Goal: Task Accomplishment & Management: Manage account settings

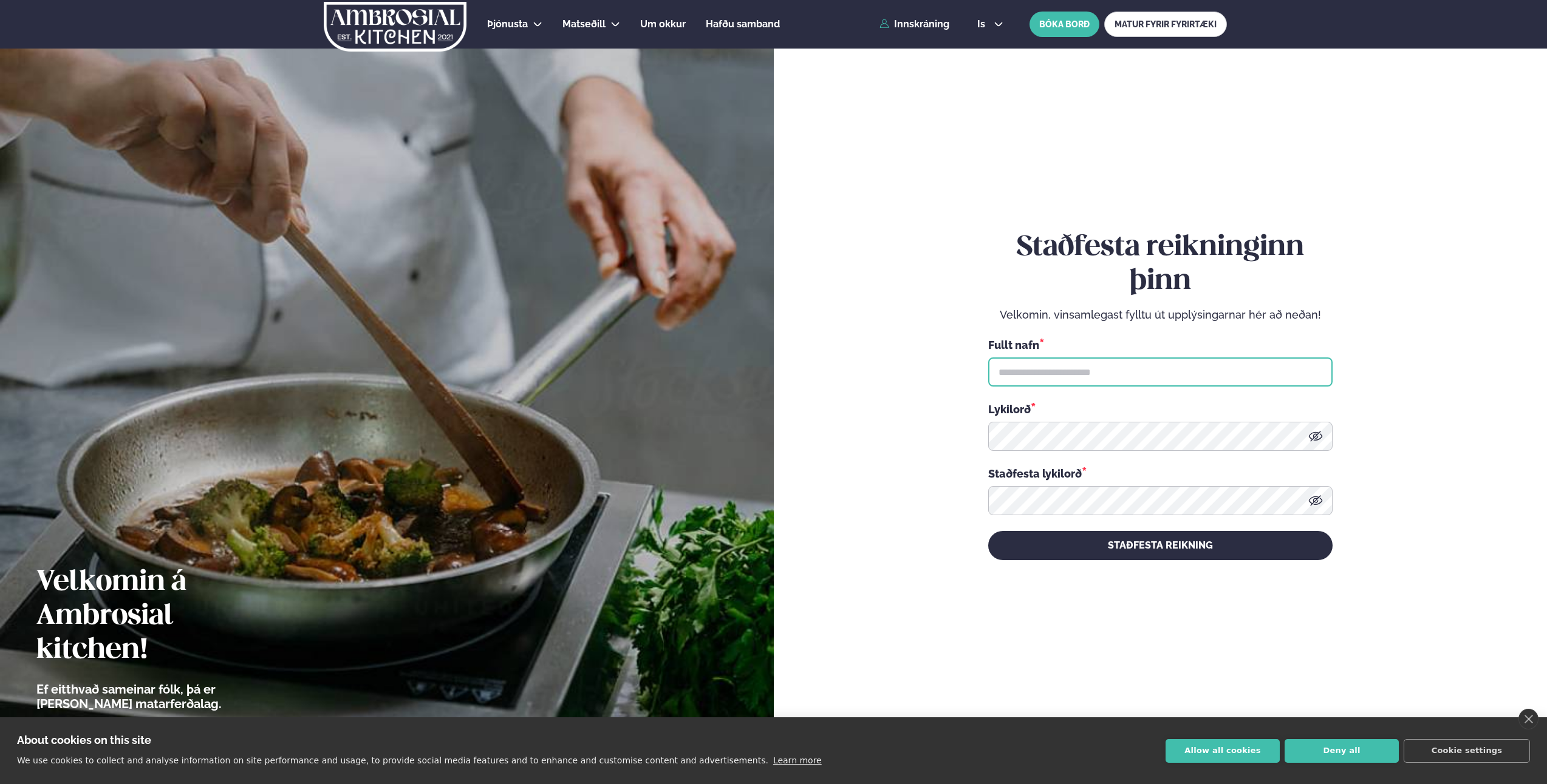
click at [1063, 372] on input "text" at bounding box center [1160, 372] width 344 height 29
type input "**********"
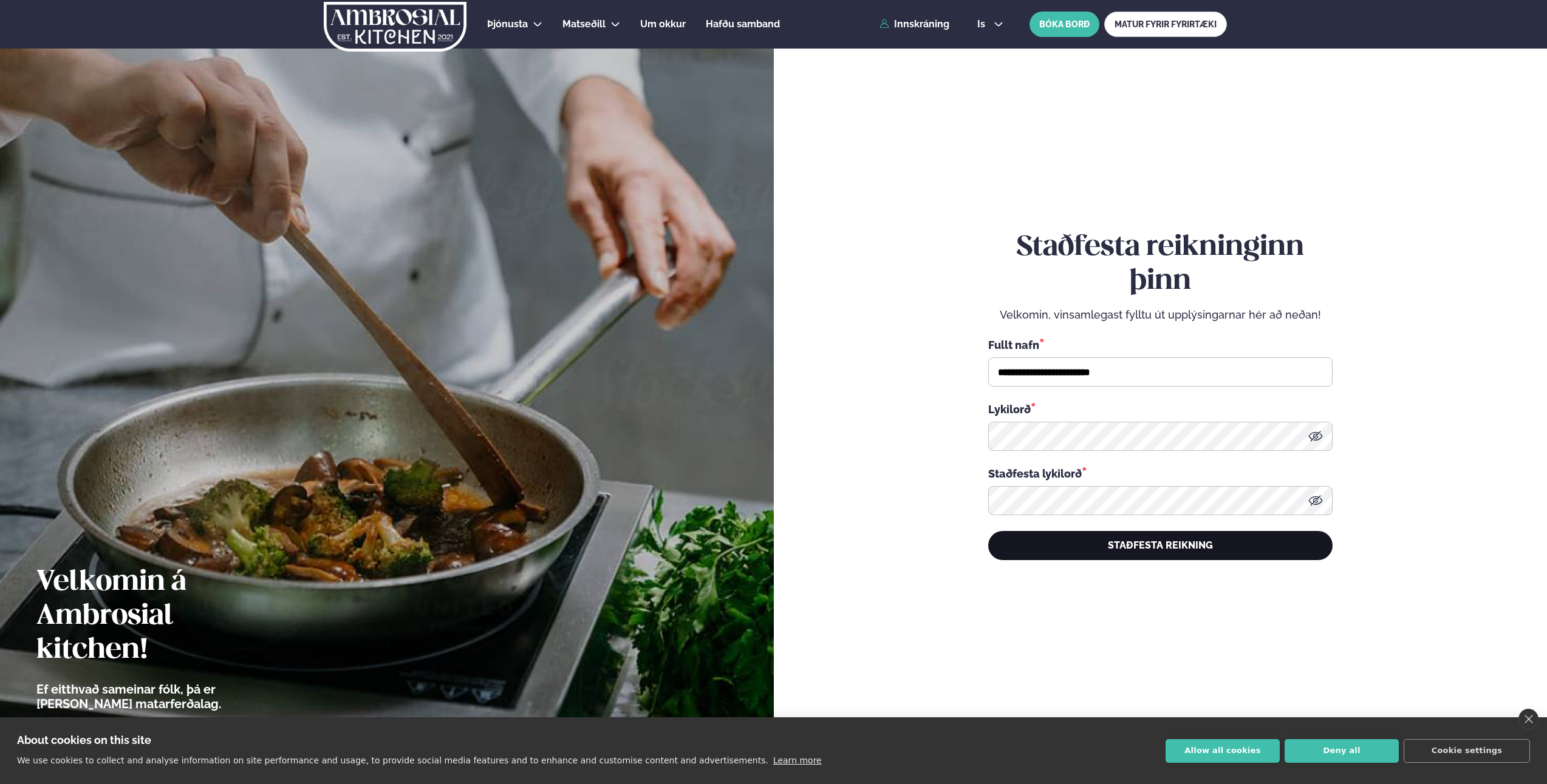
click at [1105, 550] on button "STAÐFESTA REIKNING" at bounding box center [1160, 545] width 344 height 29
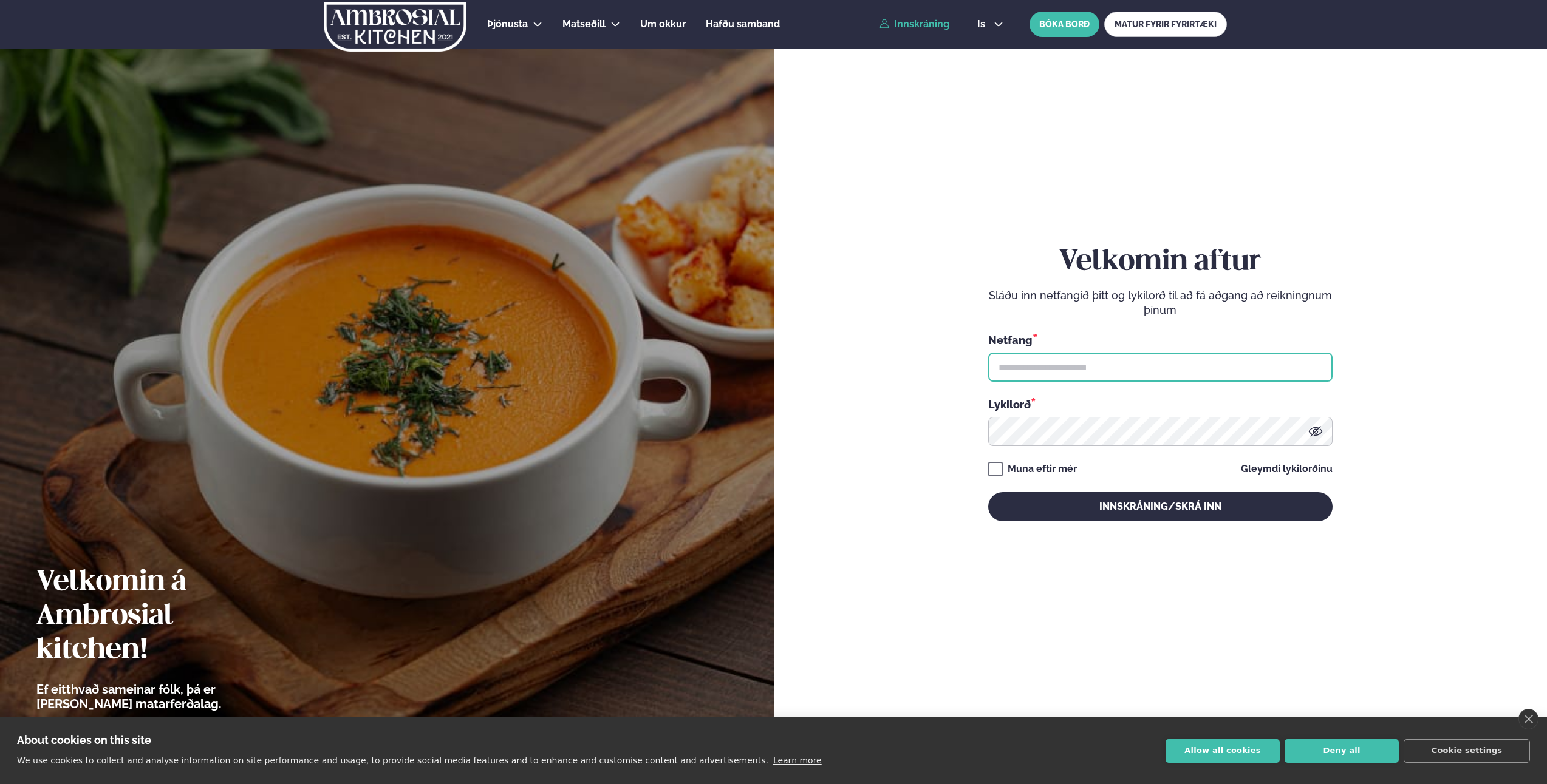
click at [1140, 359] on input "text" at bounding box center [1160, 367] width 344 height 29
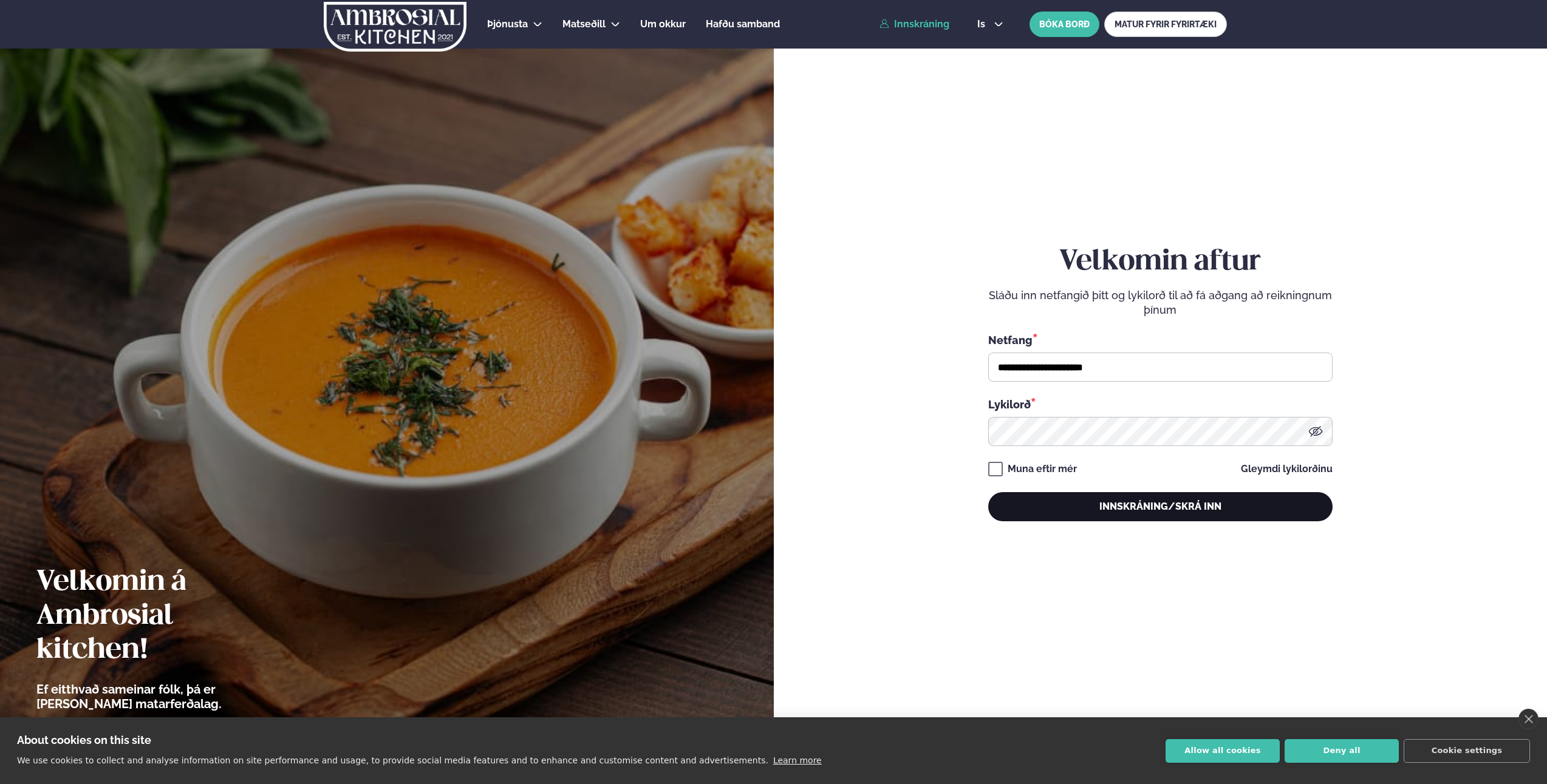
click at [1117, 503] on button "Innskráning/Skrá inn" at bounding box center [1160, 507] width 344 height 29
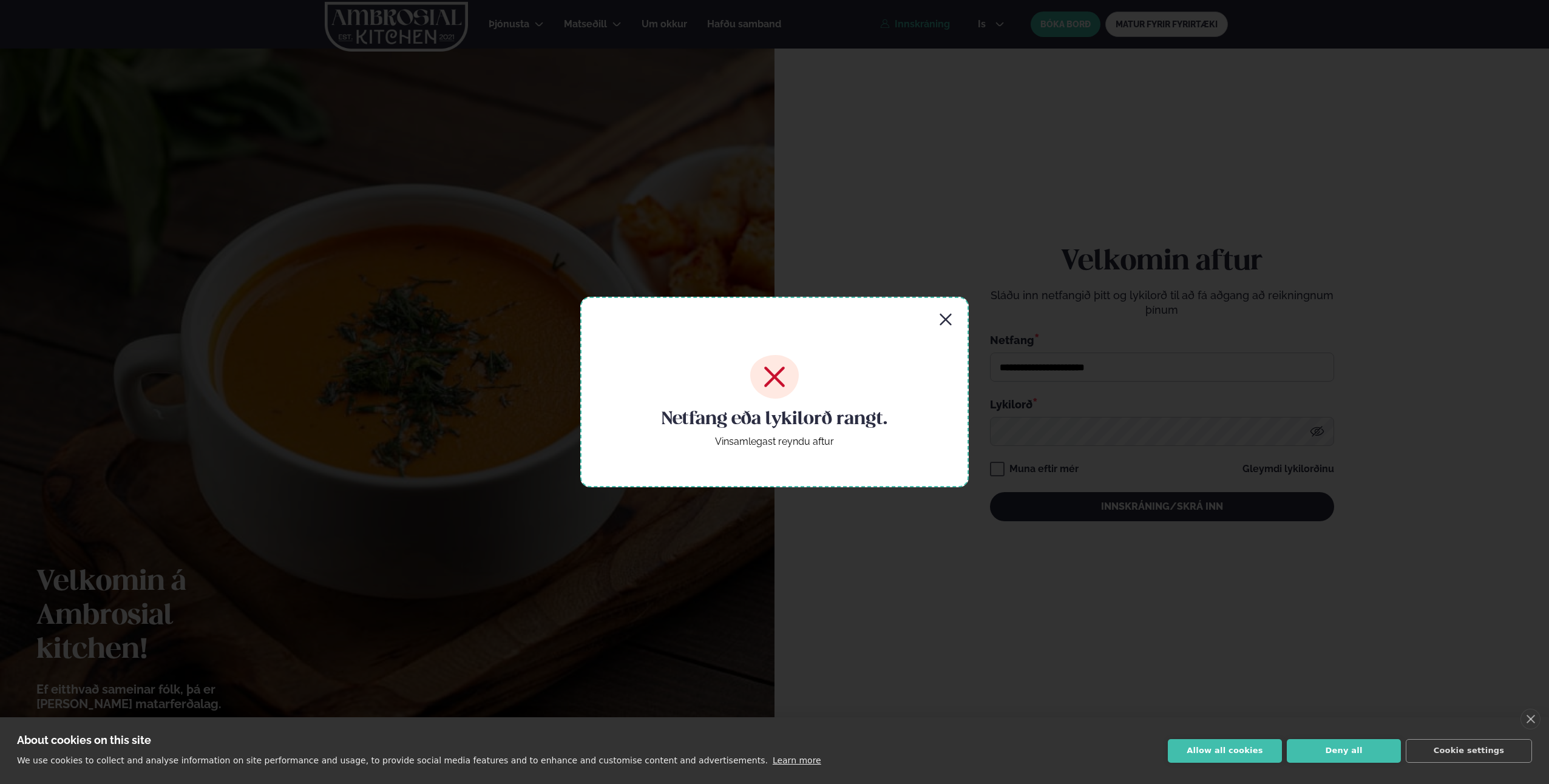
click at [942, 319] on icon "button" at bounding box center [946, 320] width 14 height 14
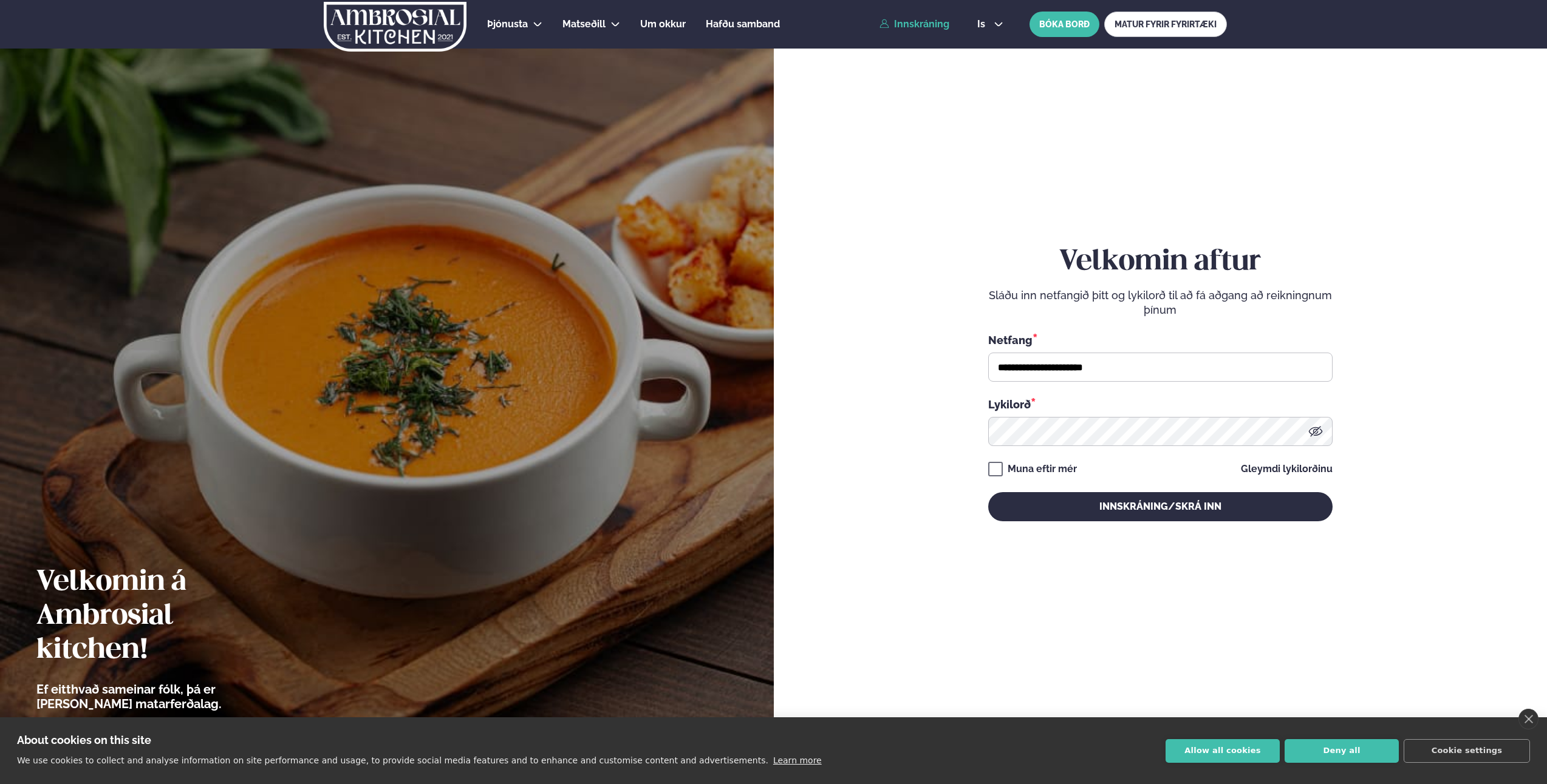
click at [1318, 430] on icon at bounding box center [1315, 431] width 14 height 14
click at [1320, 427] on icon at bounding box center [1315, 431] width 14 height 14
click at [1222, 366] on input "**********" at bounding box center [1160, 367] width 344 height 29
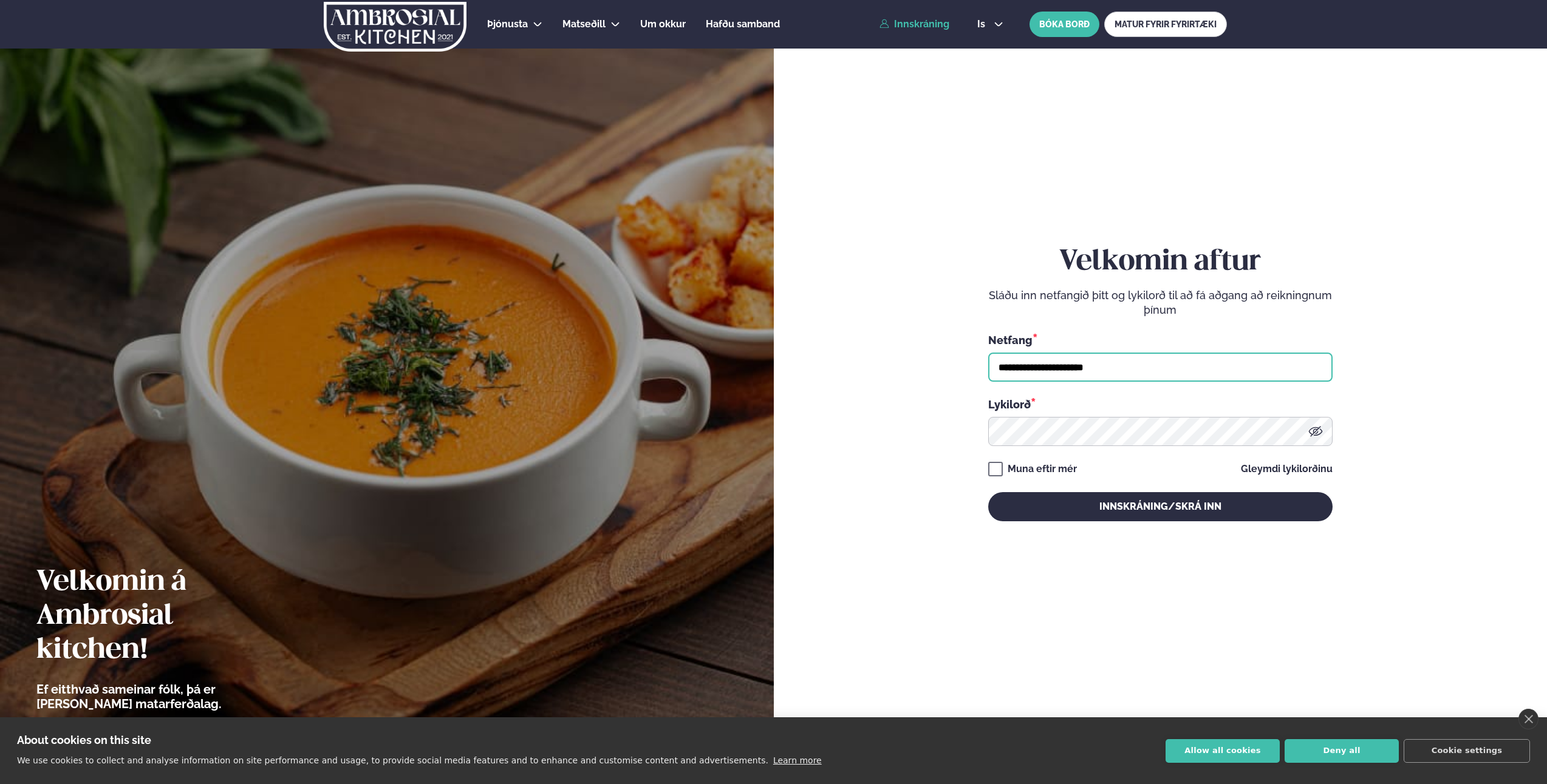
drag, startPoint x: 1149, startPoint y: 364, endPoint x: 967, endPoint y: 363, distance: 182.0
click at [967, 363] on form "**********" at bounding box center [1161, 395] width 701 height 729
type input "**********"
click at [879, 392] on form "**********" at bounding box center [1161, 395] width 701 height 729
click at [1182, 508] on button "Innskráning/Skrá inn" at bounding box center [1160, 507] width 344 height 29
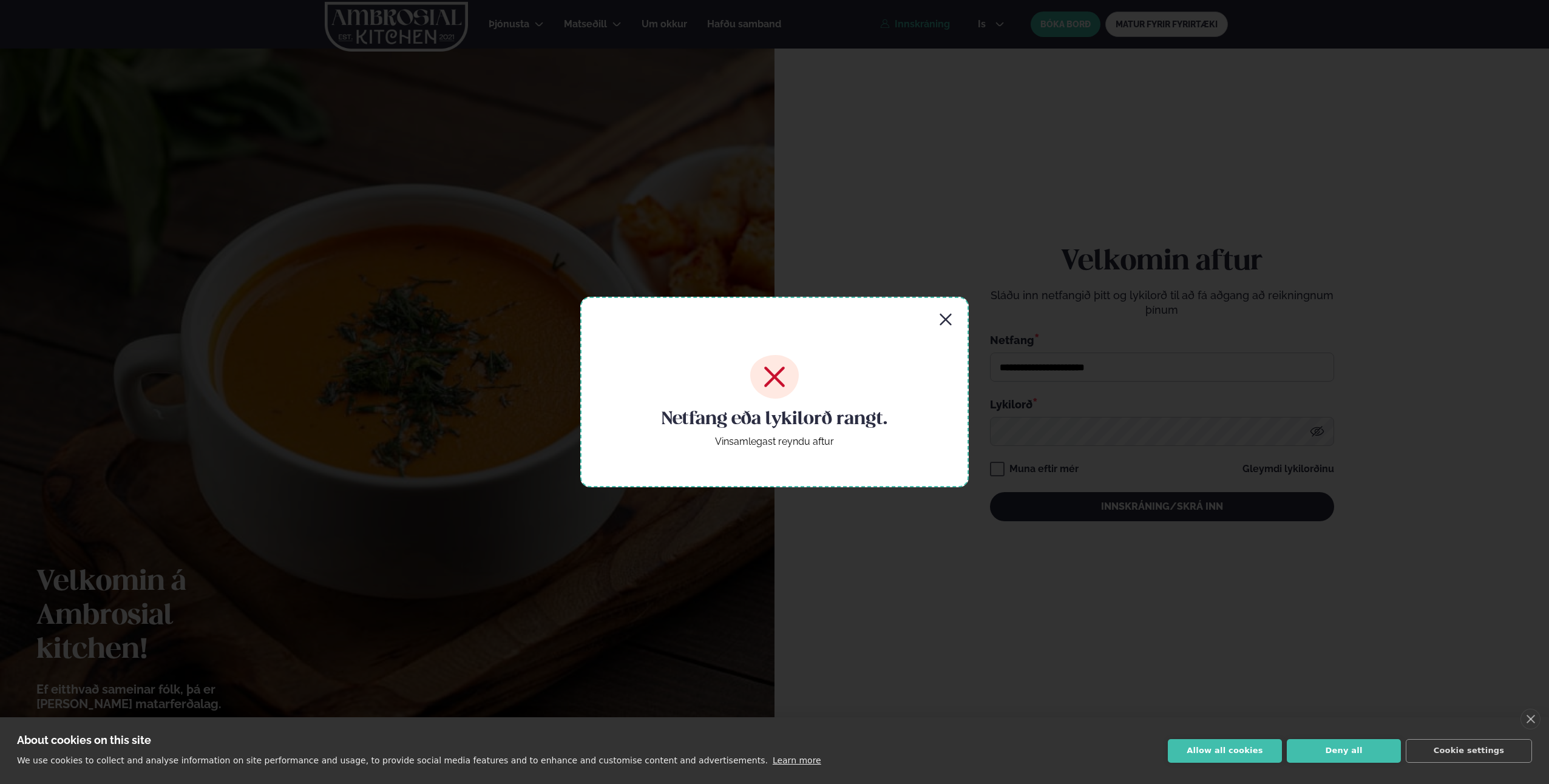
click at [946, 314] on icon "button" at bounding box center [946, 320] width 14 height 14
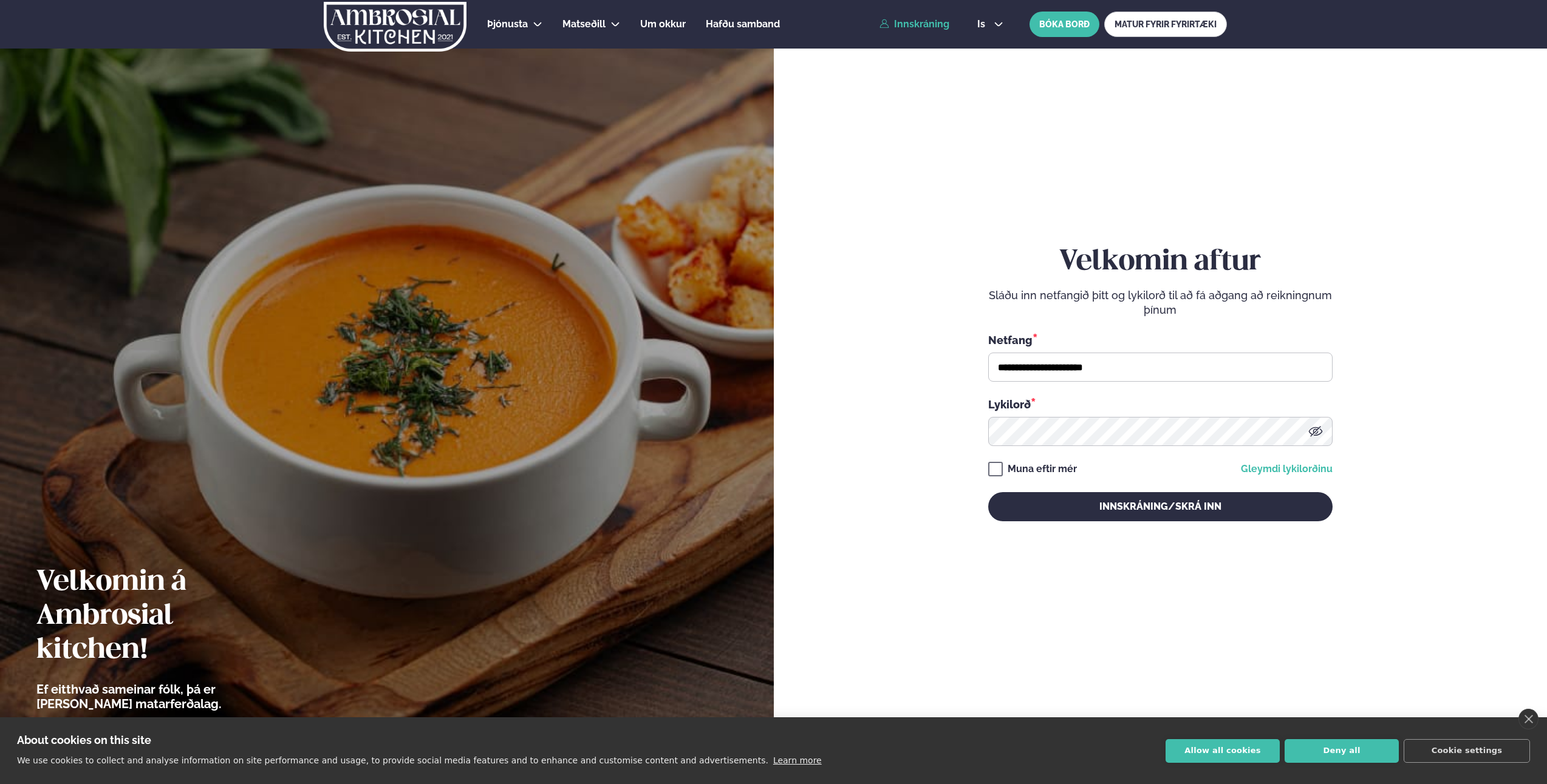
click at [1278, 469] on link "Gleymdi lykilorðinu" at bounding box center [1286, 469] width 91 height 10
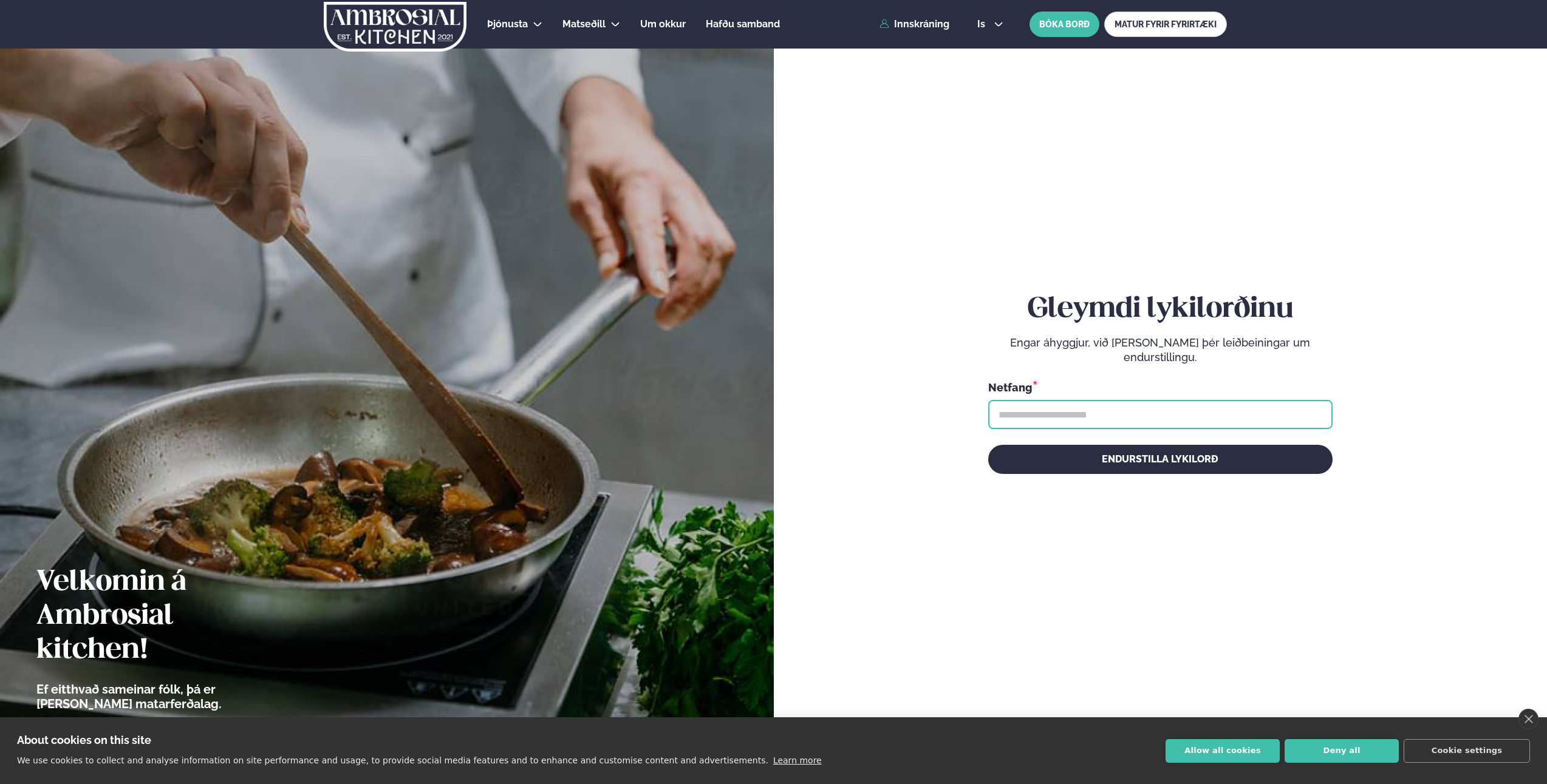
click at [1138, 409] on input "text" at bounding box center [1160, 414] width 344 height 29
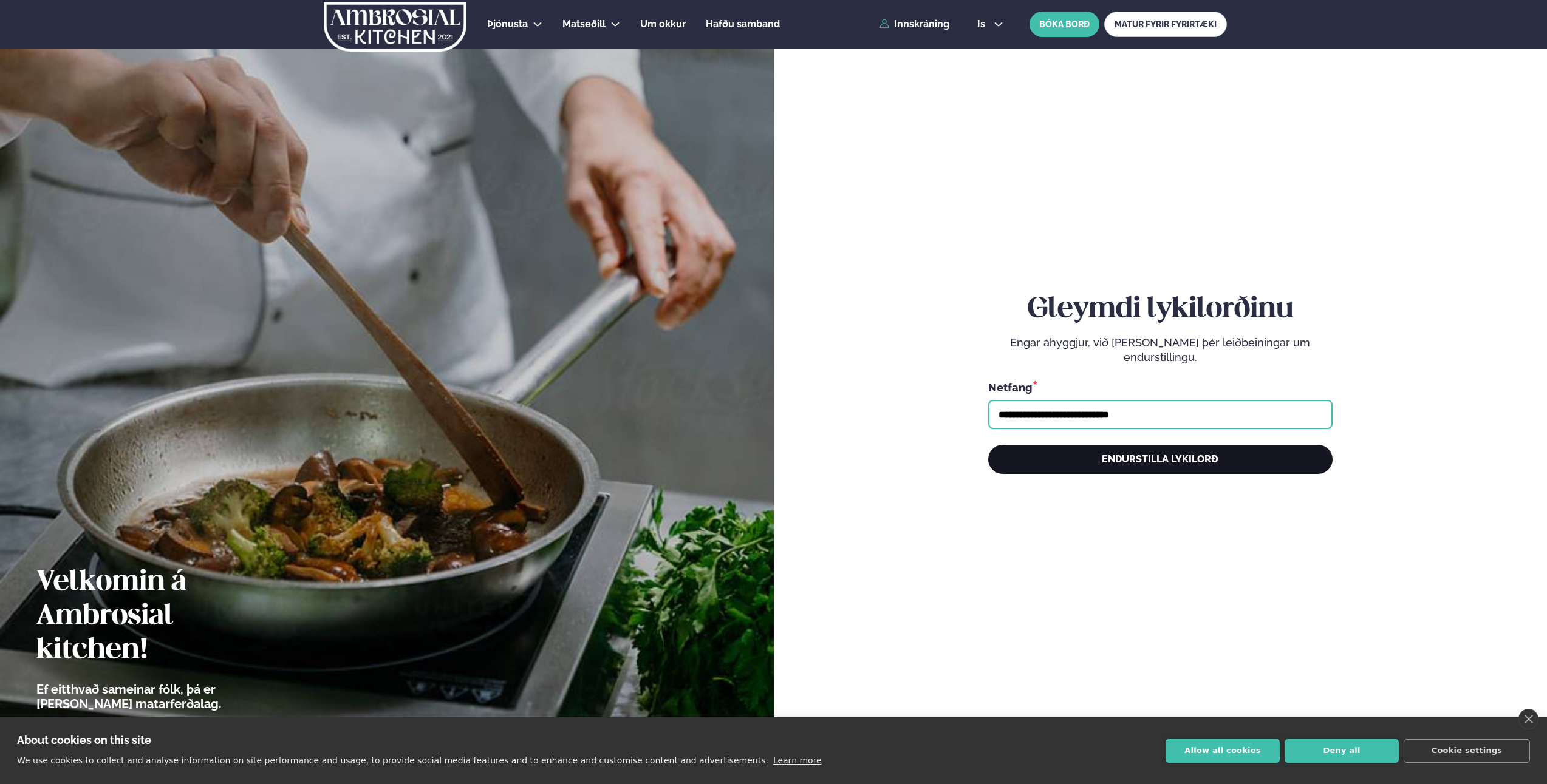
type input "**********"
click at [1132, 457] on button "Endurstilla lykilorð" at bounding box center [1160, 459] width 344 height 29
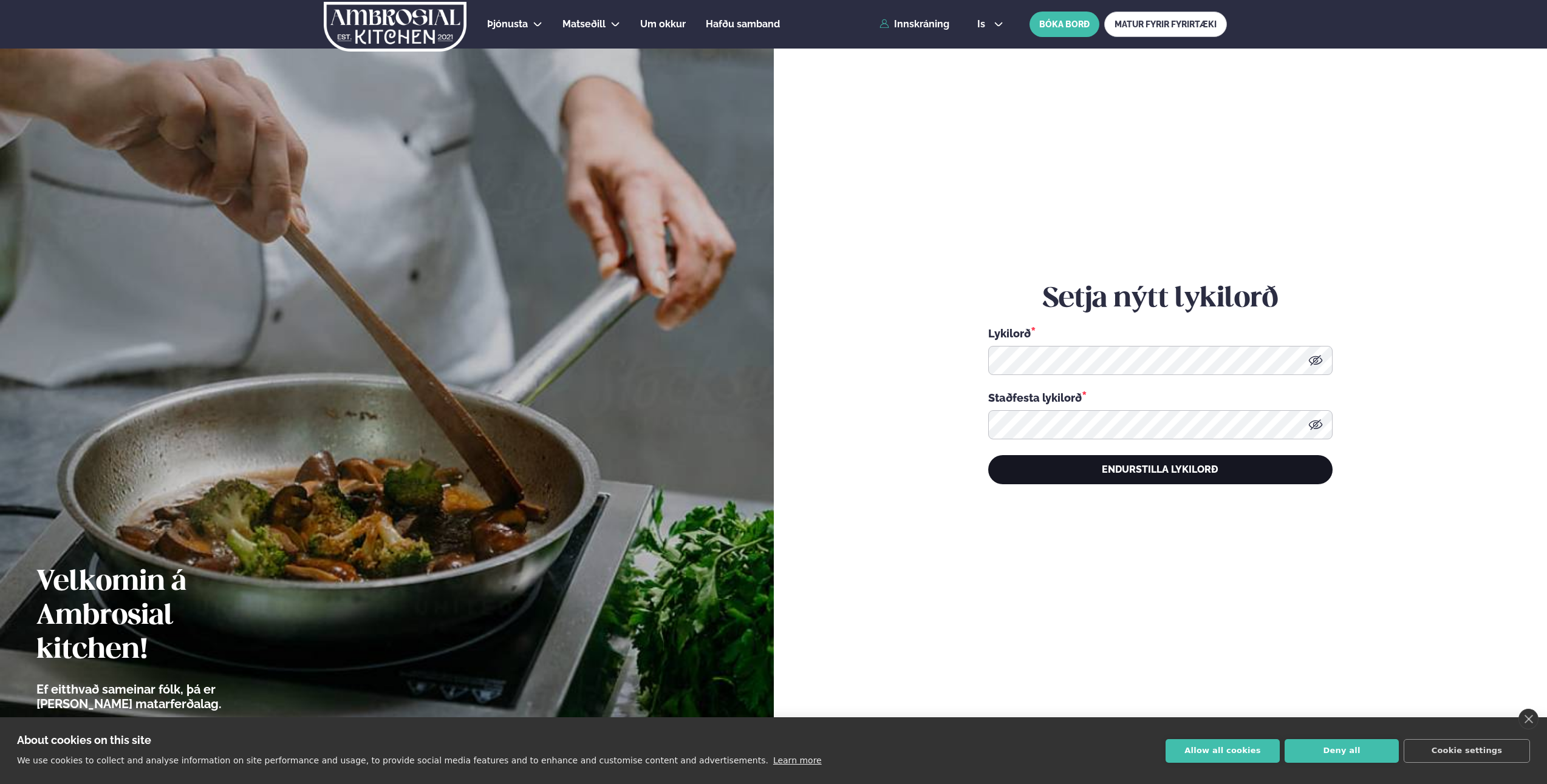
click at [1149, 468] on button "Endurstilla lykilorð" at bounding box center [1160, 470] width 344 height 29
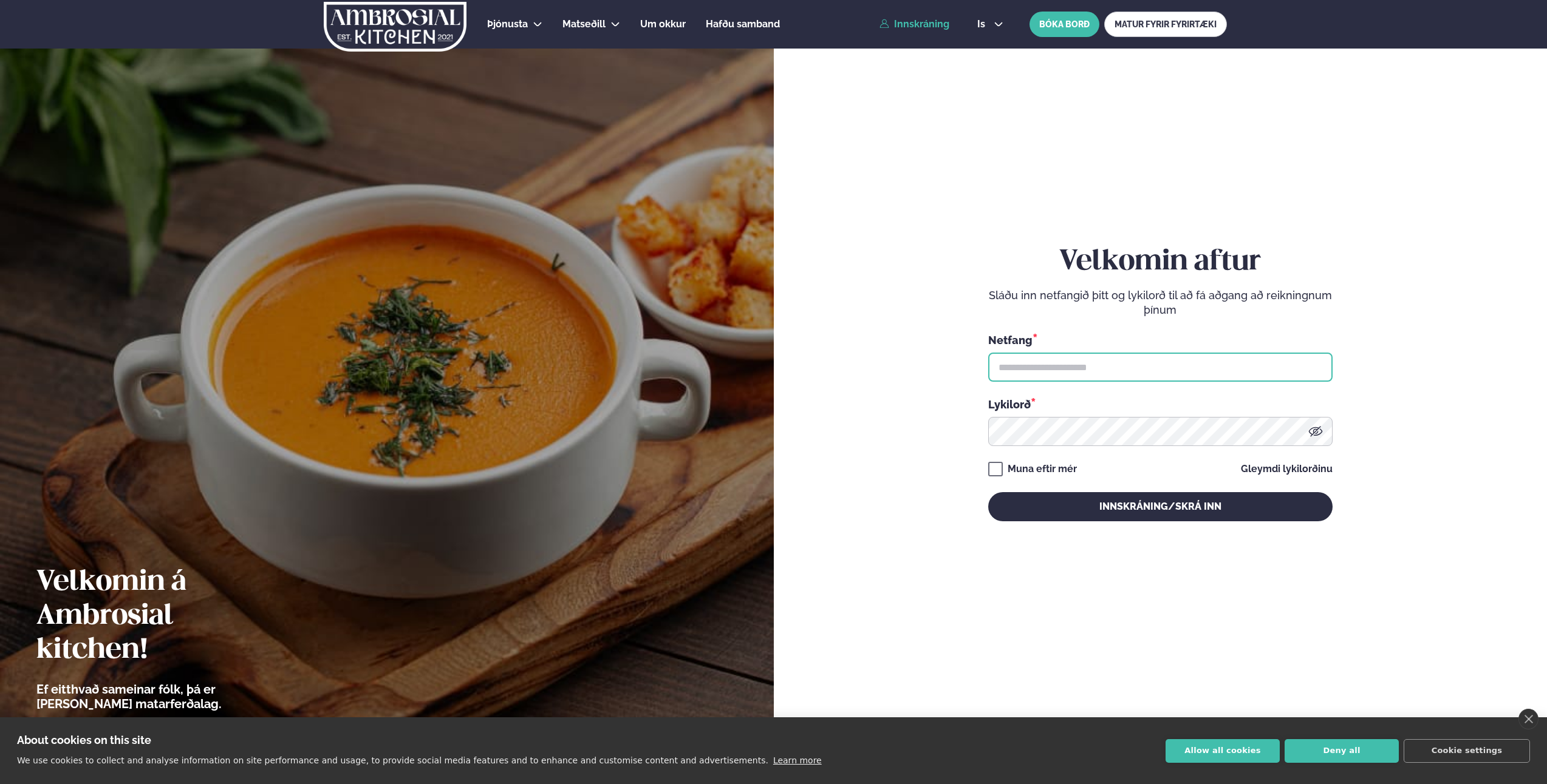
click at [1067, 363] on input "text" at bounding box center [1160, 367] width 344 height 29
type input "**********"
click at [988, 492] on button "Innskráning/Skrá inn" at bounding box center [1160, 507] width 344 height 29
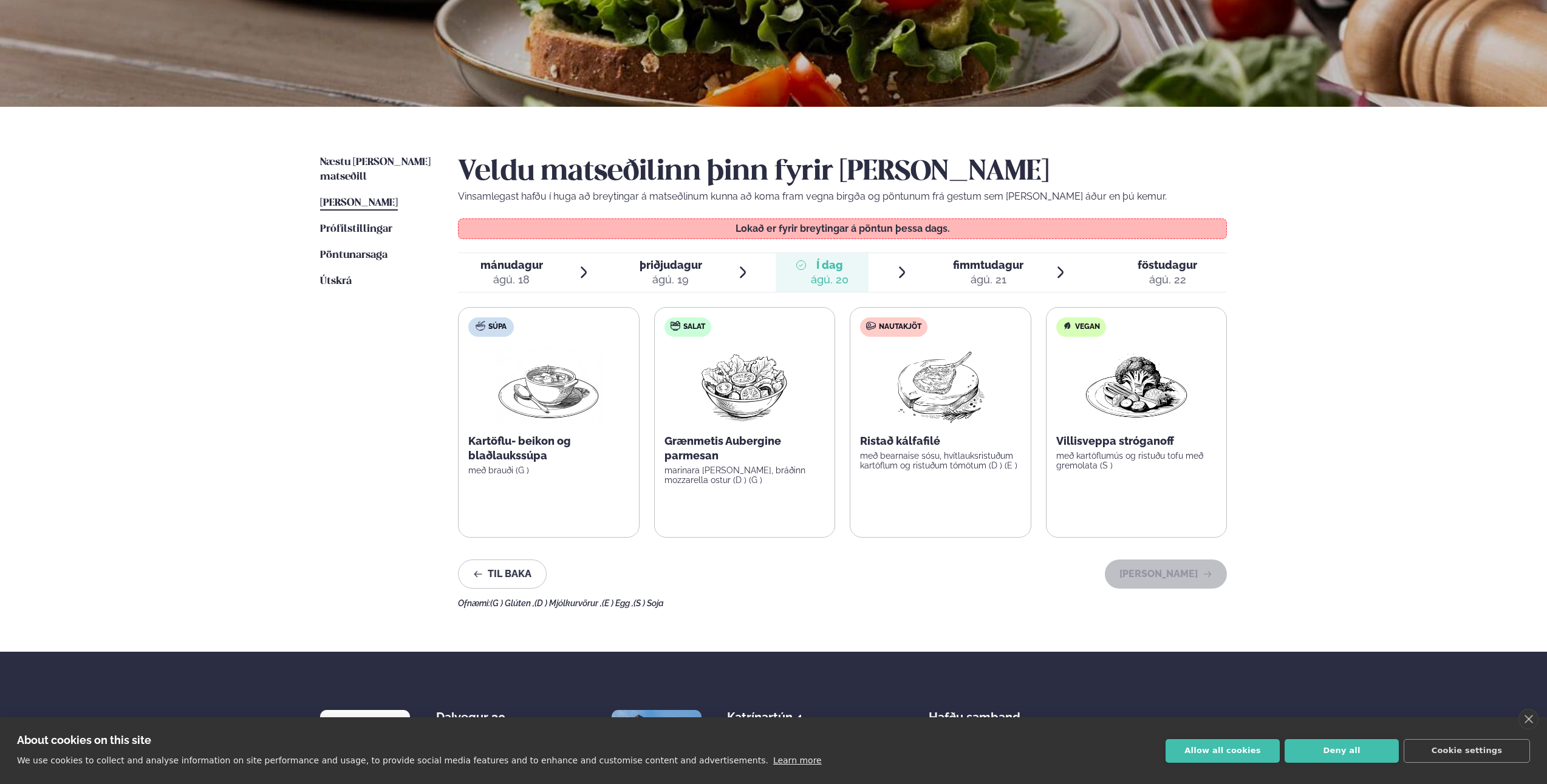
scroll to position [182, 0]
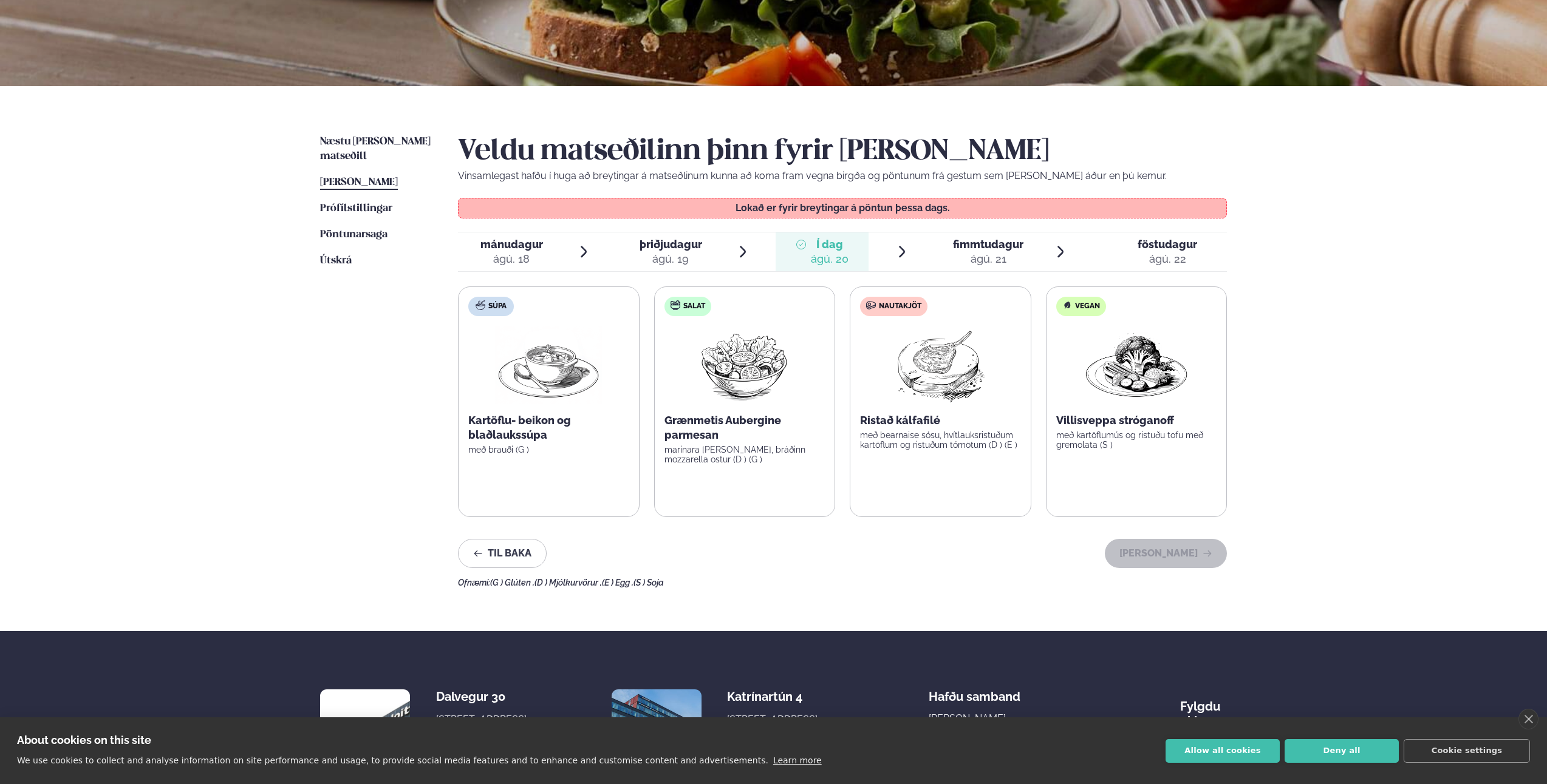
click at [988, 250] on span "fimmtudagur" at bounding box center [988, 244] width 70 height 13
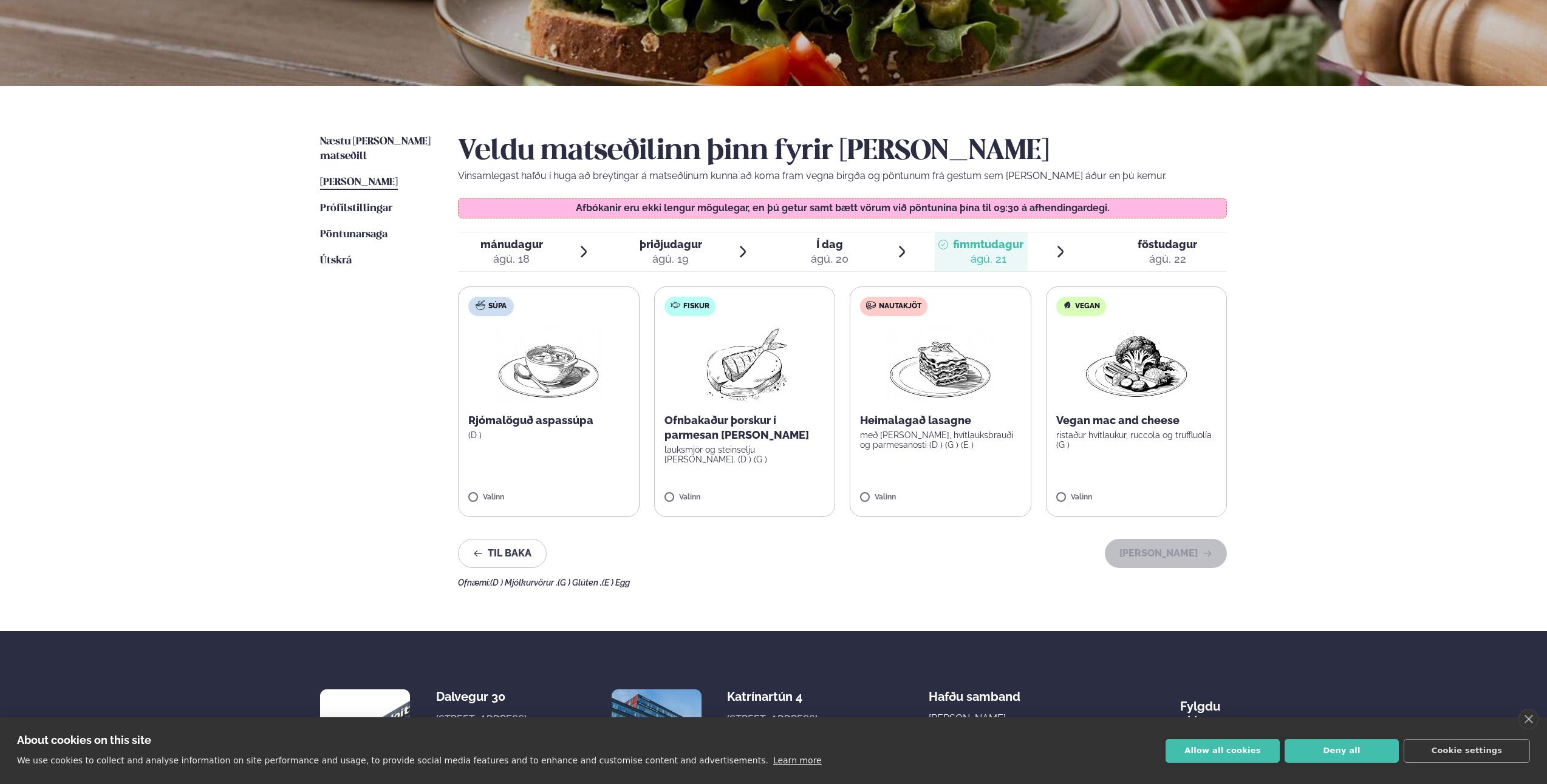
click at [555, 419] on p "Rjómalöguð aspassúpa" at bounding box center [549, 420] width 161 height 14
click at [522, 490] on div at bounding box center [513, 492] width 46 height 25
click at [566, 432] on p "(D )" at bounding box center [549, 435] width 161 height 10
click at [735, 429] on p "Ofnbakaður þorskur í parmesan og panko" at bounding box center [745, 427] width 161 height 29
click at [784, 486] on icon at bounding box center [780, 492] width 12 height 12
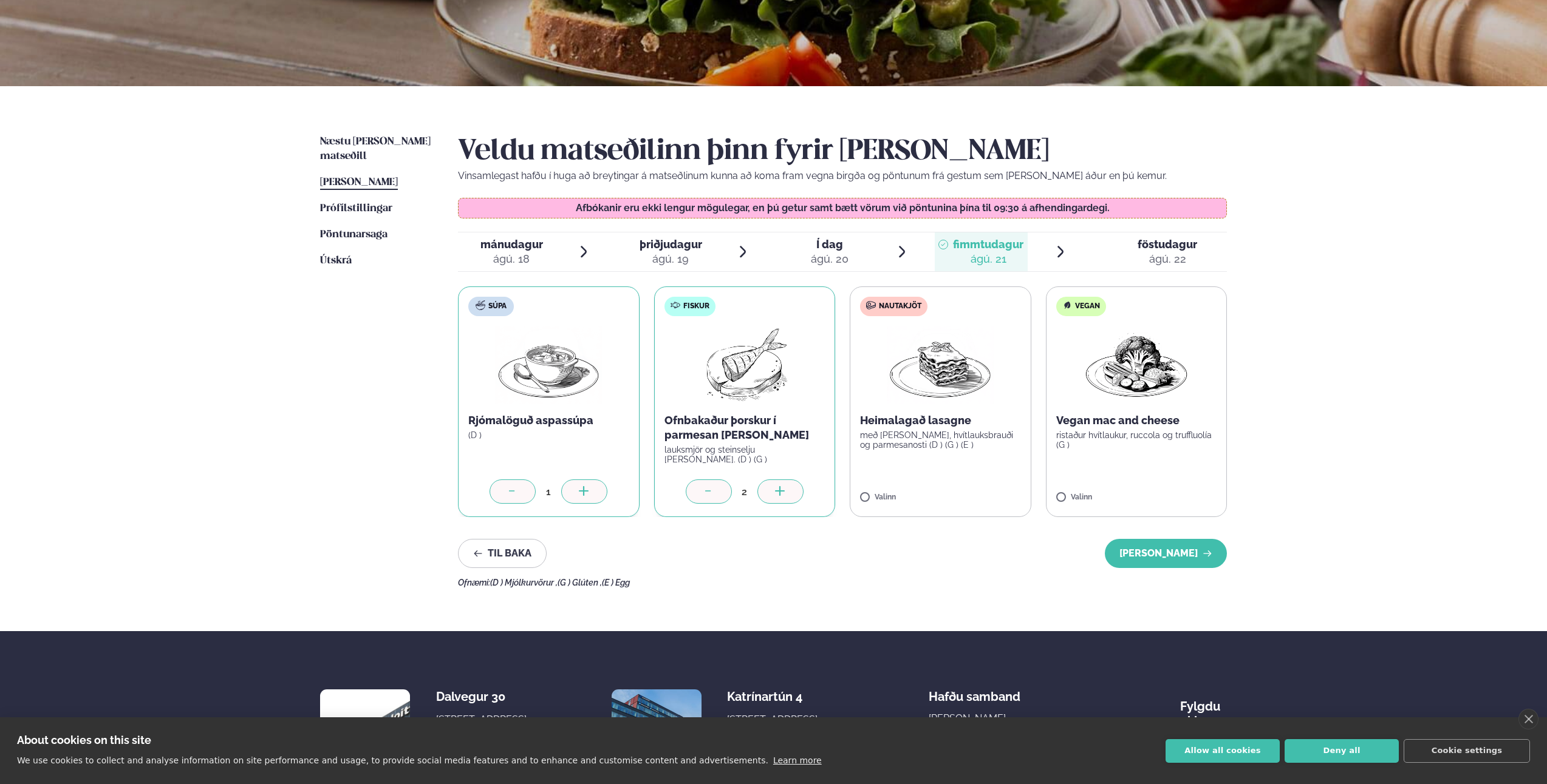
click at [701, 481] on div at bounding box center [709, 492] width 46 height 25
click at [690, 492] on div at bounding box center [709, 492] width 46 height 25
click at [516, 494] on icon at bounding box center [513, 492] width 12 height 12
click at [379, 203] on span "Prófílstillingar" at bounding box center [356, 208] width 72 height 10
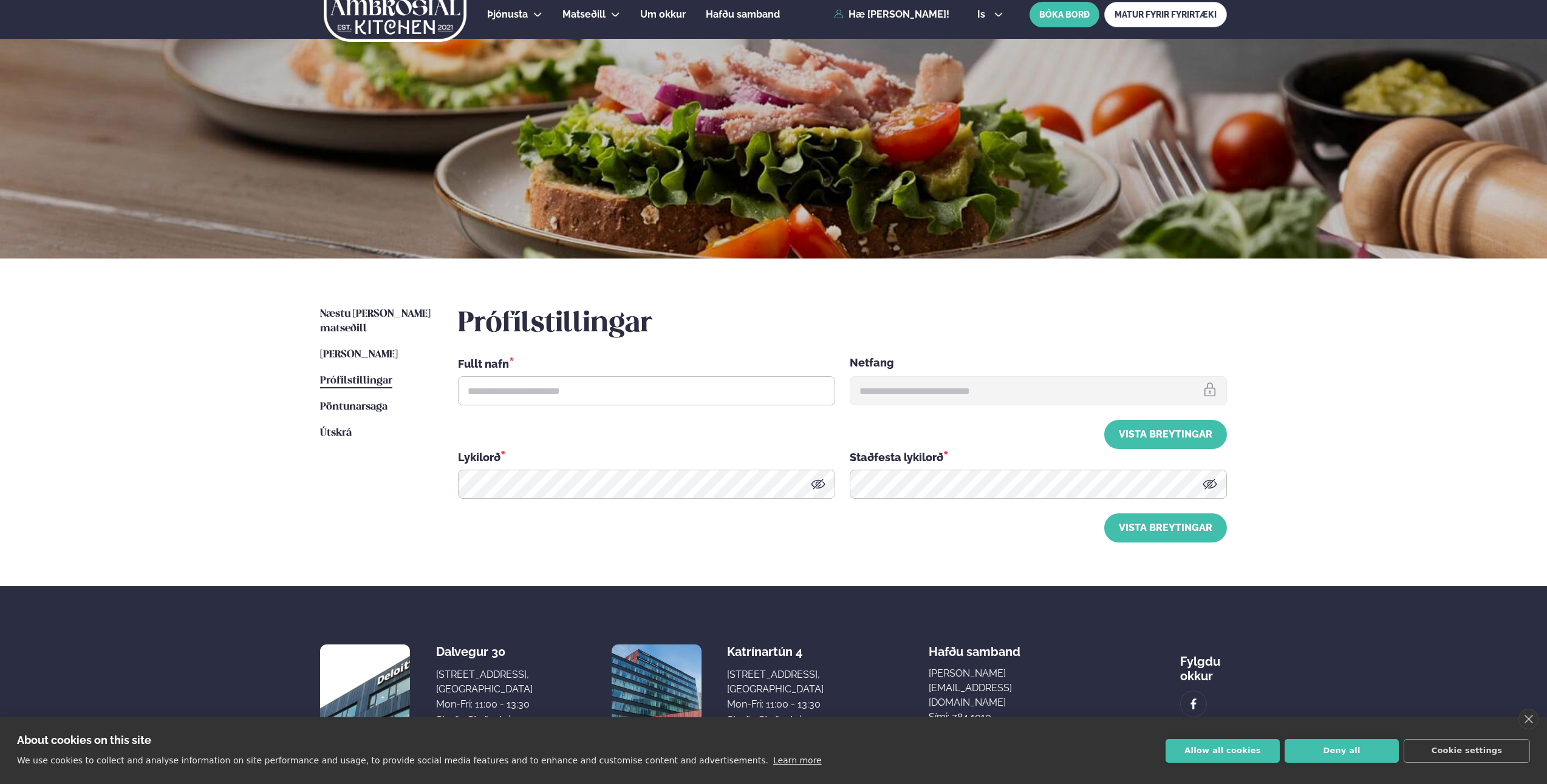
type input "**********"
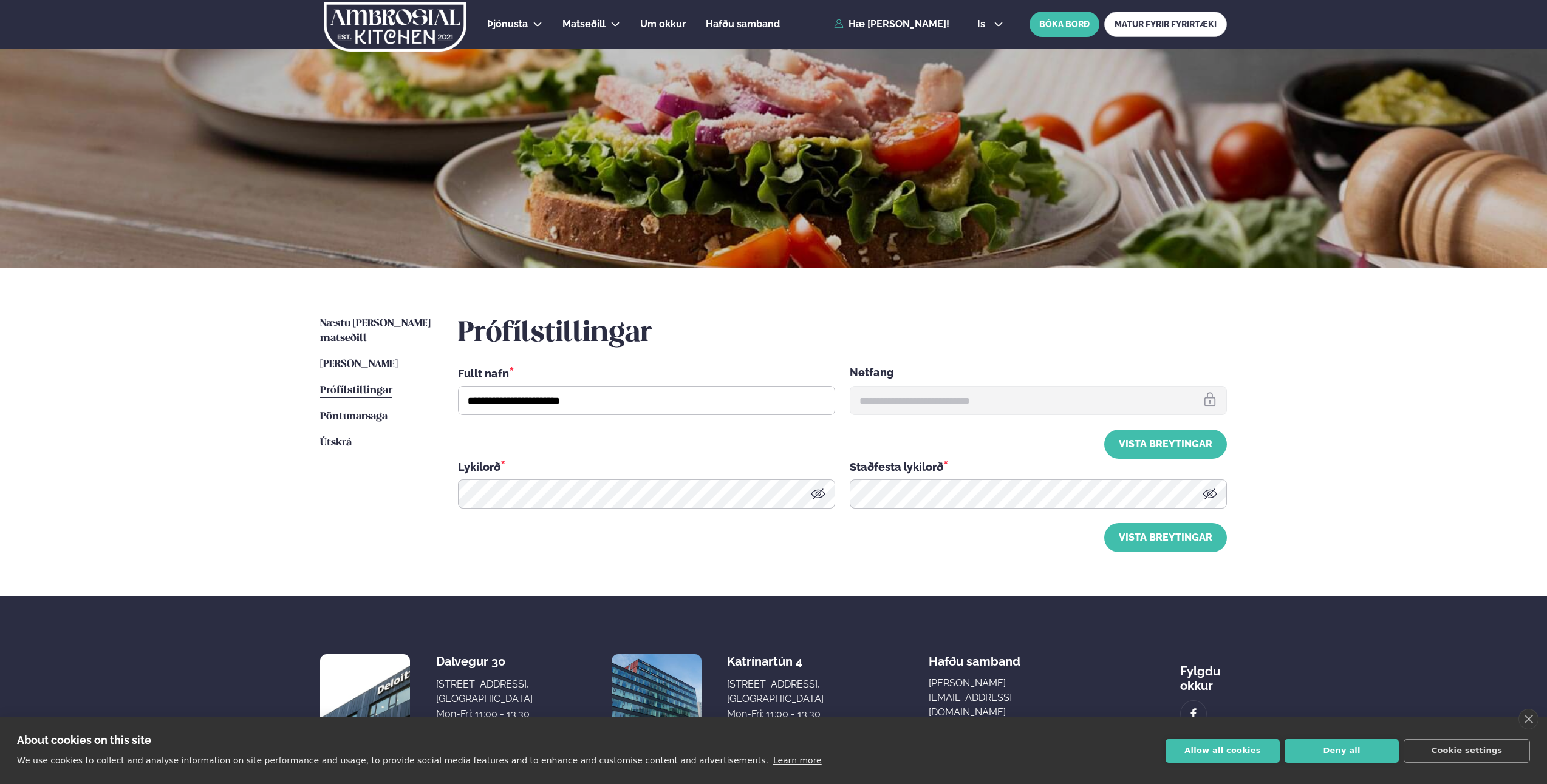
click at [356, 332] on ul "Næstu viku matseðill Næsta vika Þessa viku matseðill Þessa viku Prófílstillinga…" at bounding box center [377, 434] width 114 height 235
click at [357, 327] on span "Næstu viku matseðill" at bounding box center [375, 331] width 110 height 25
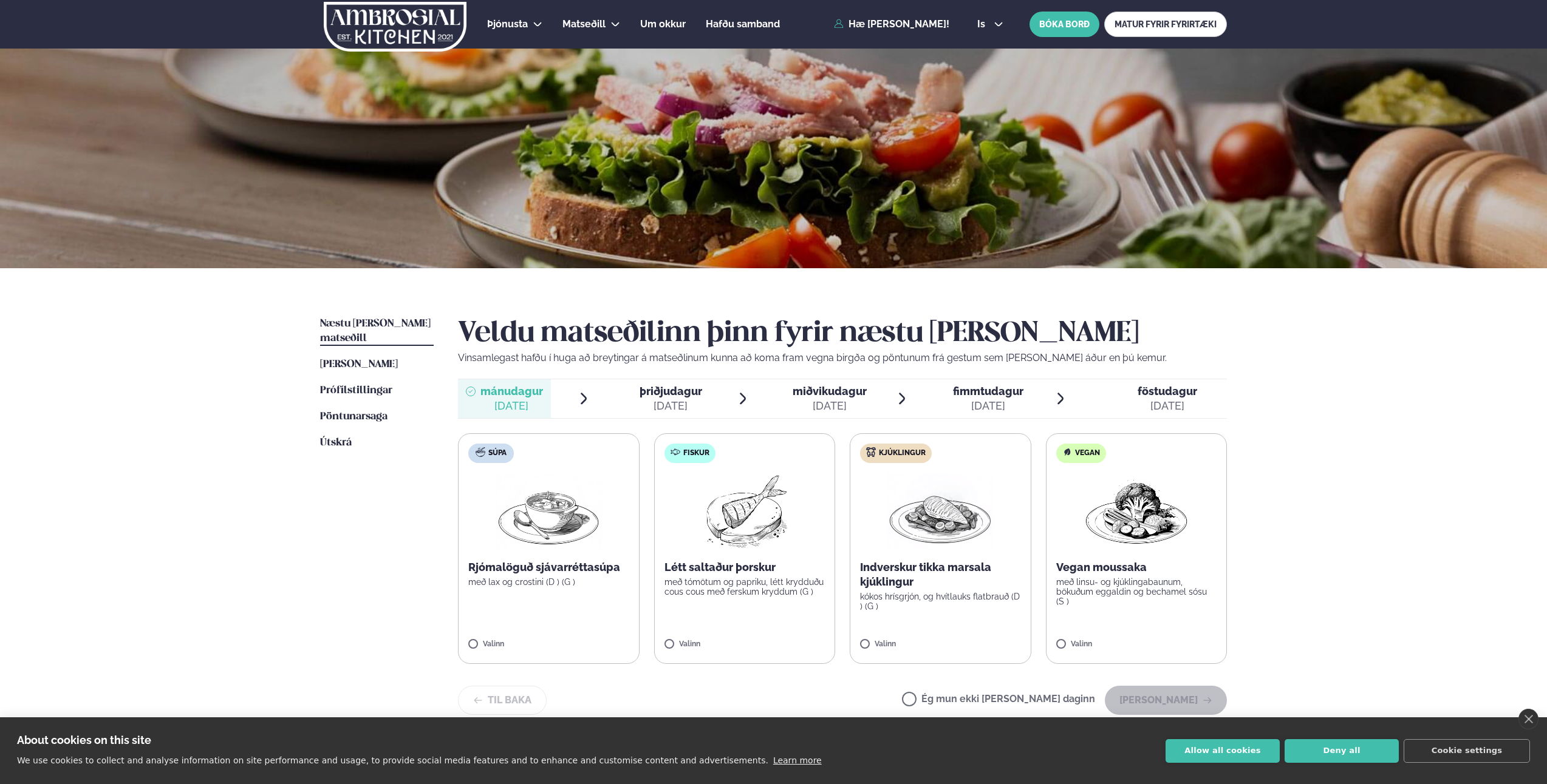
click at [885, 282] on div "Næstu viku matseðill Næsta vika Þessa viku matseðill Þessa viku Prófílstillinga…" at bounding box center [774, 524] width 979 height 510
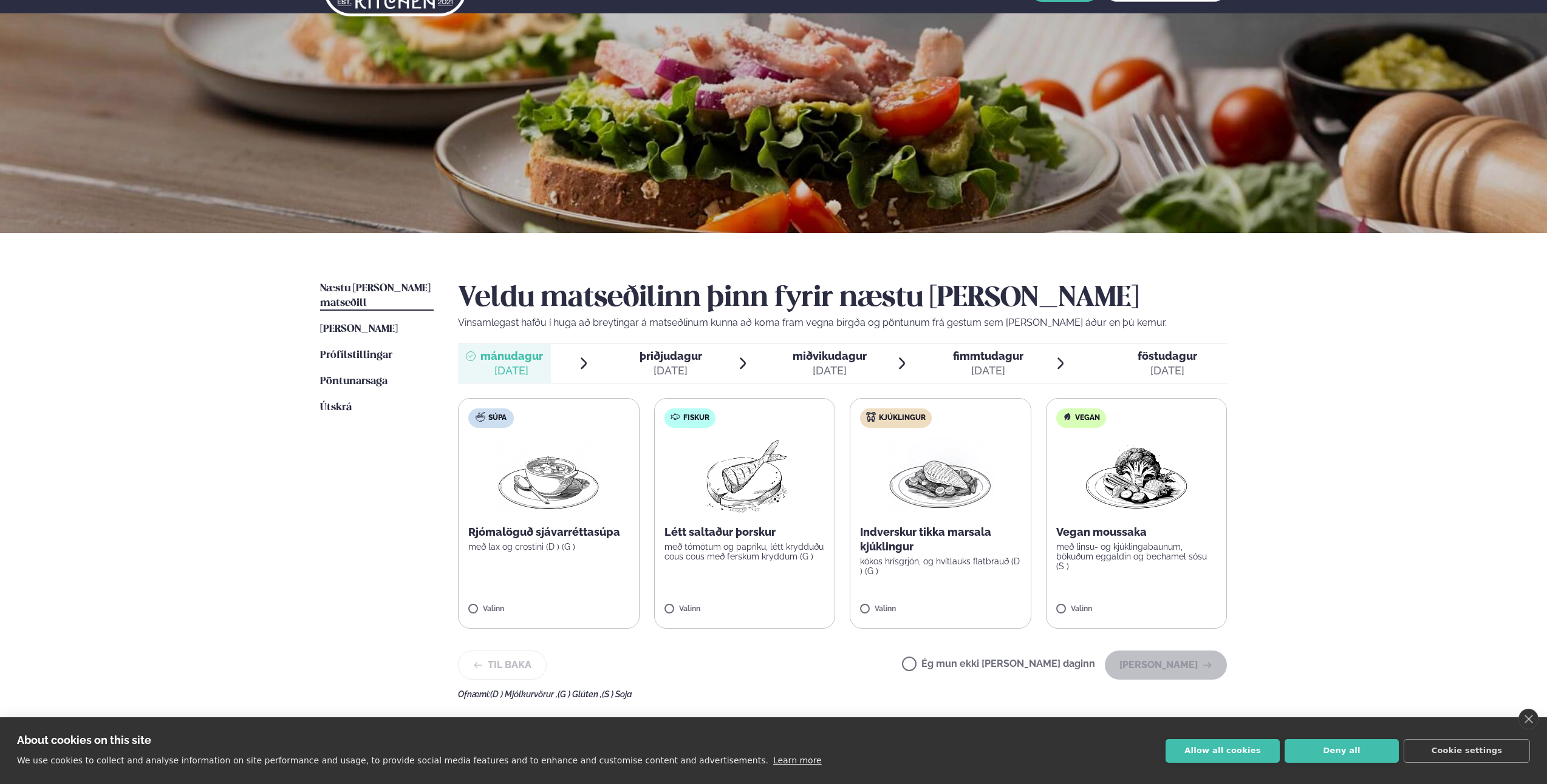
scroll to position [61, 0]
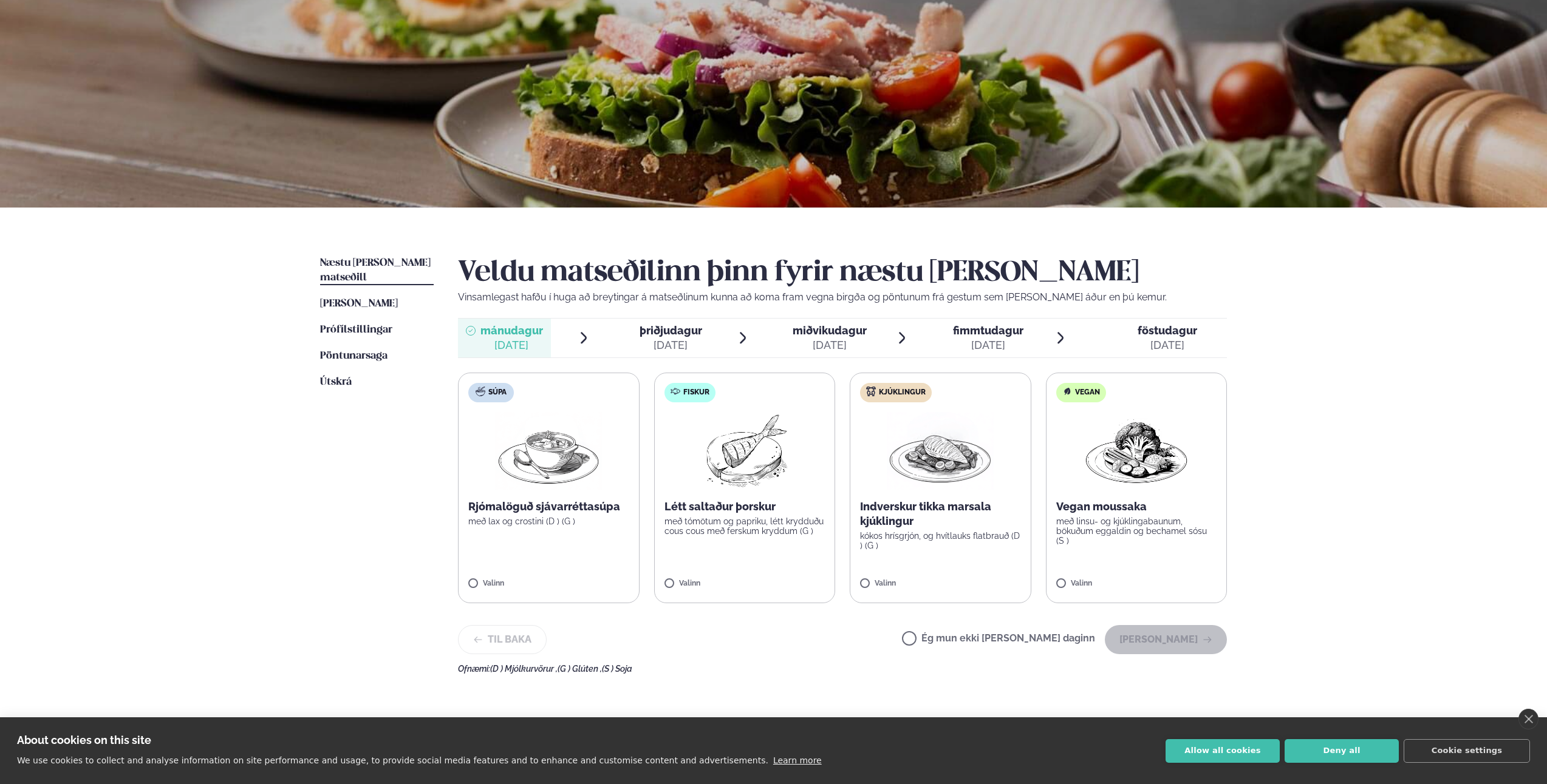
click at [664, 338] on div "ágú. 26" at bounding box center [671, 345] width 63 height 14
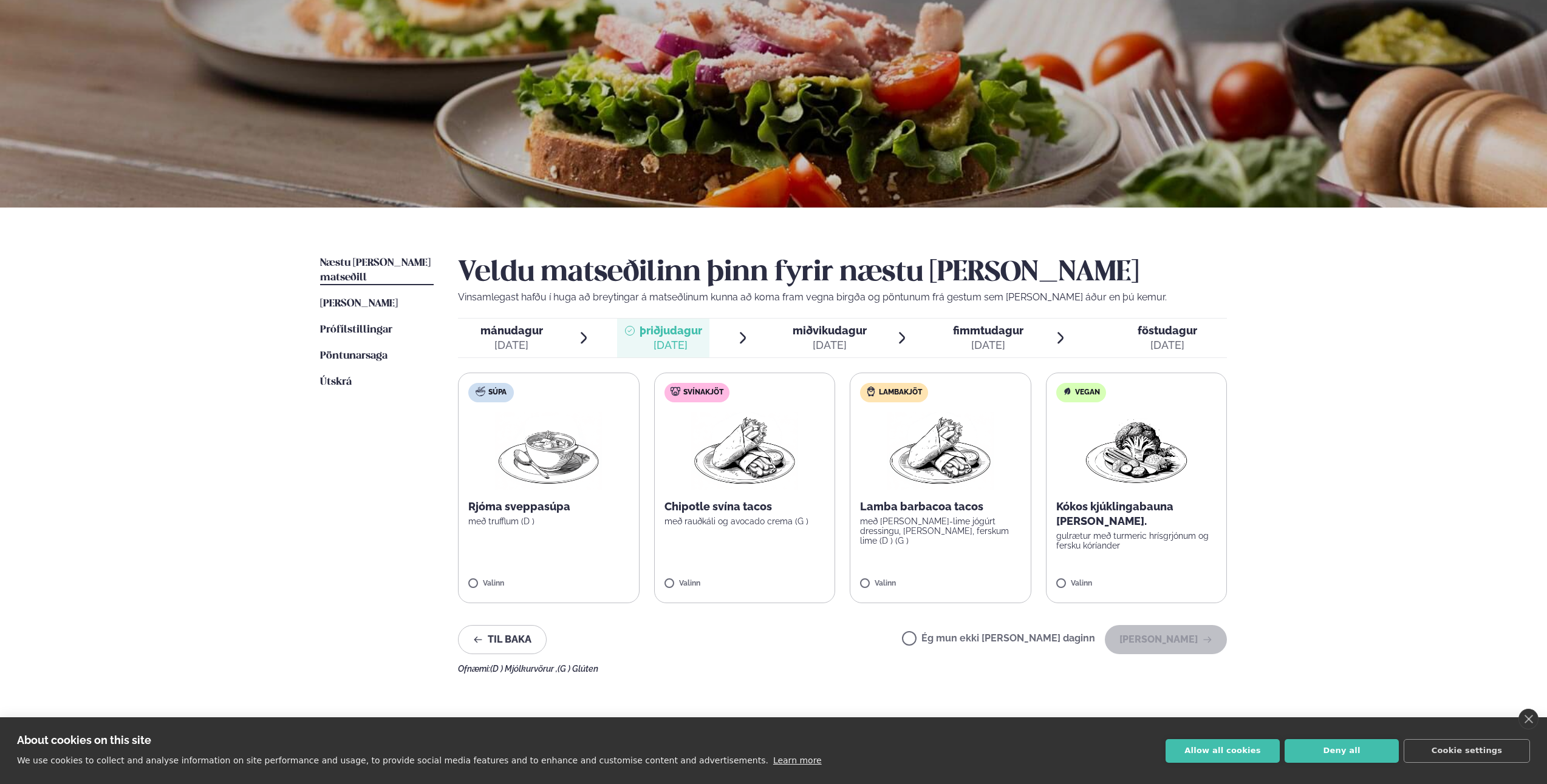
click at [824, 341] on div "ágú. 27" at bounding box center [829, 345] width 74 height 14
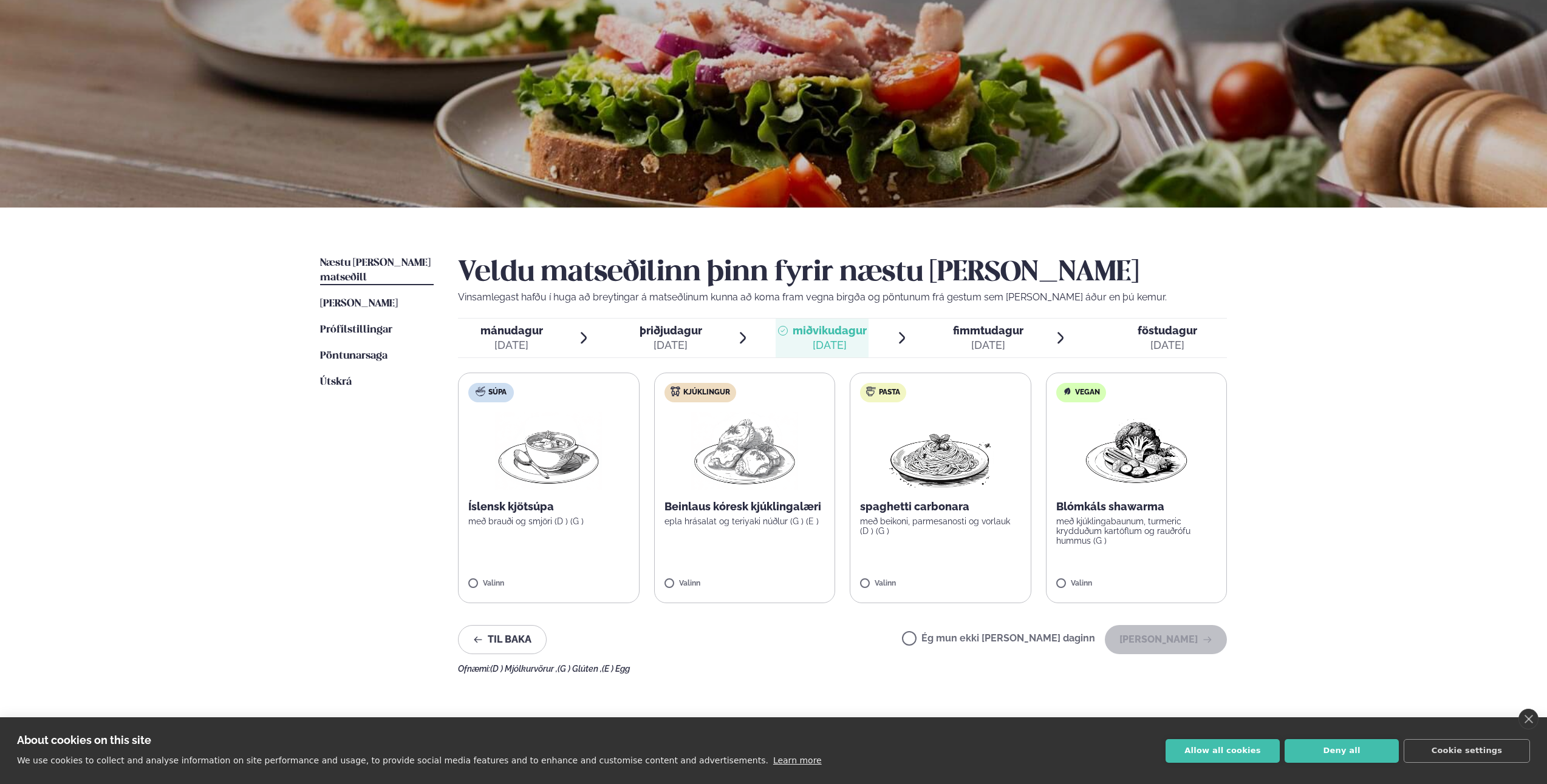
click at [996, 331] on span "fimmtudagur" at bounding box center [988, 330] width 70 height 13
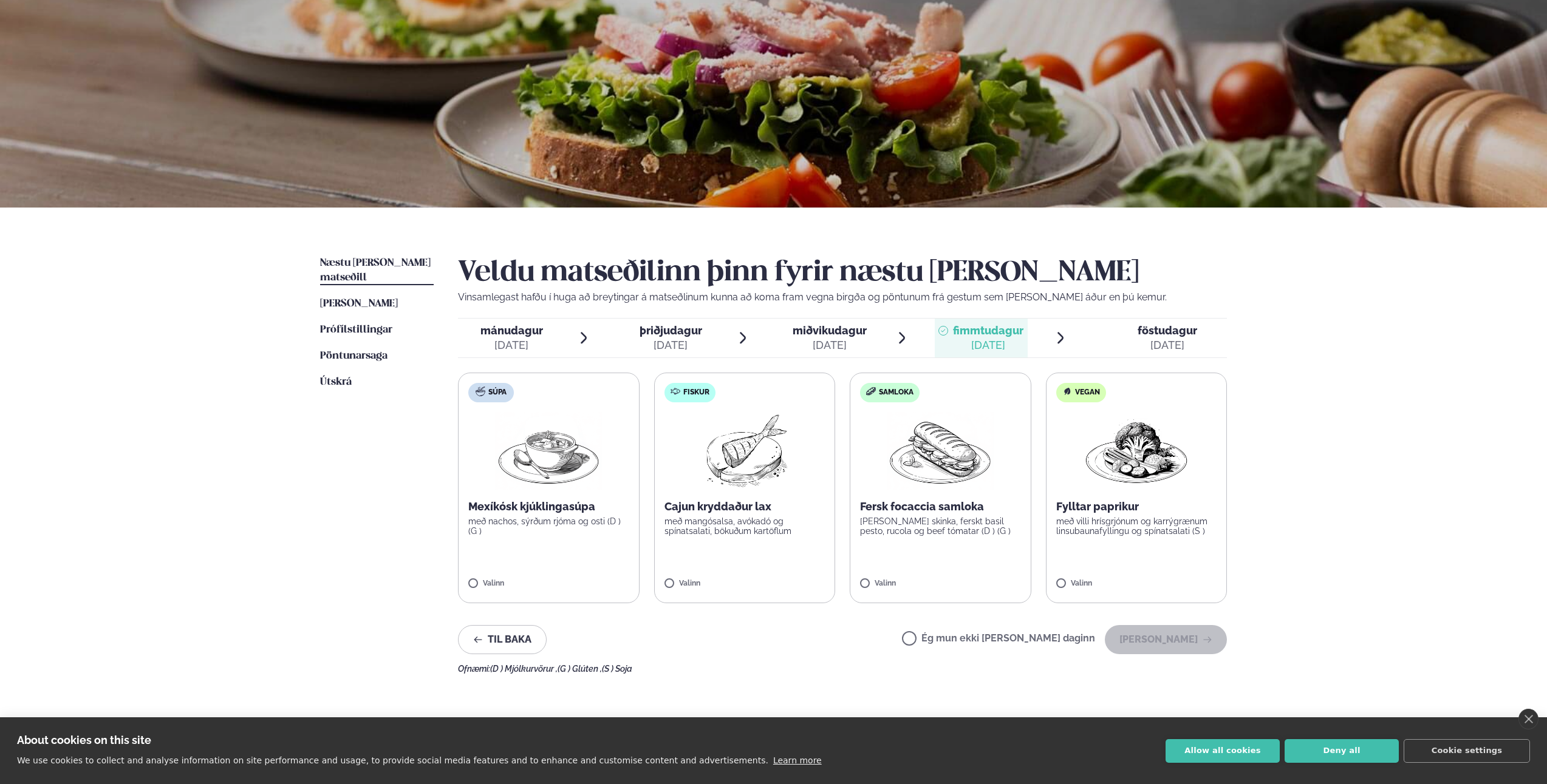
click at [1147, 337] on div "föstudagur fös." at bounding box center [1167, 331] width 59 height 14
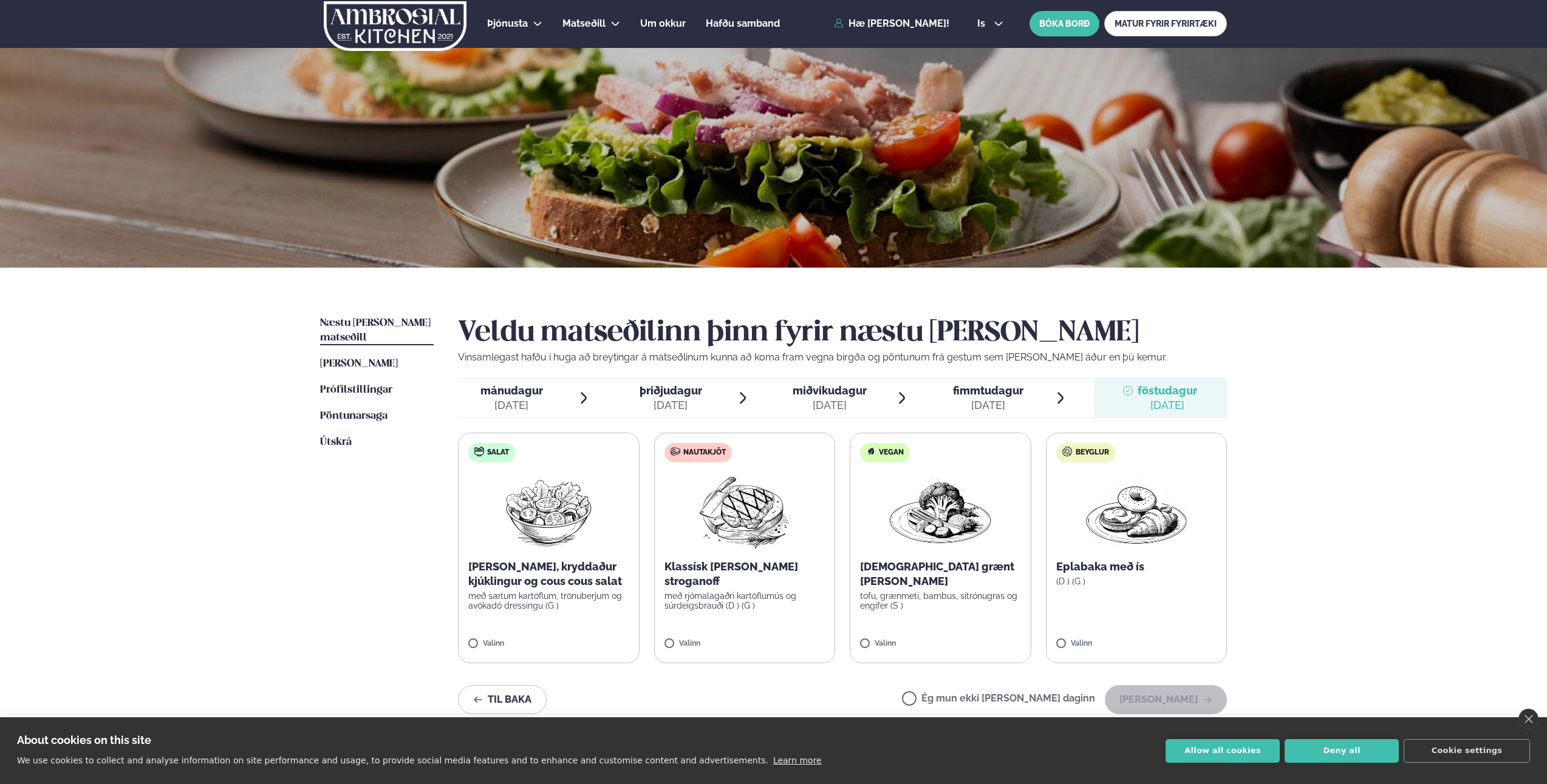
scroll to position [0, 0]
click at [970, 396] on span "fimmtudagur" at bounding box center [988, 391] width 70 height 13
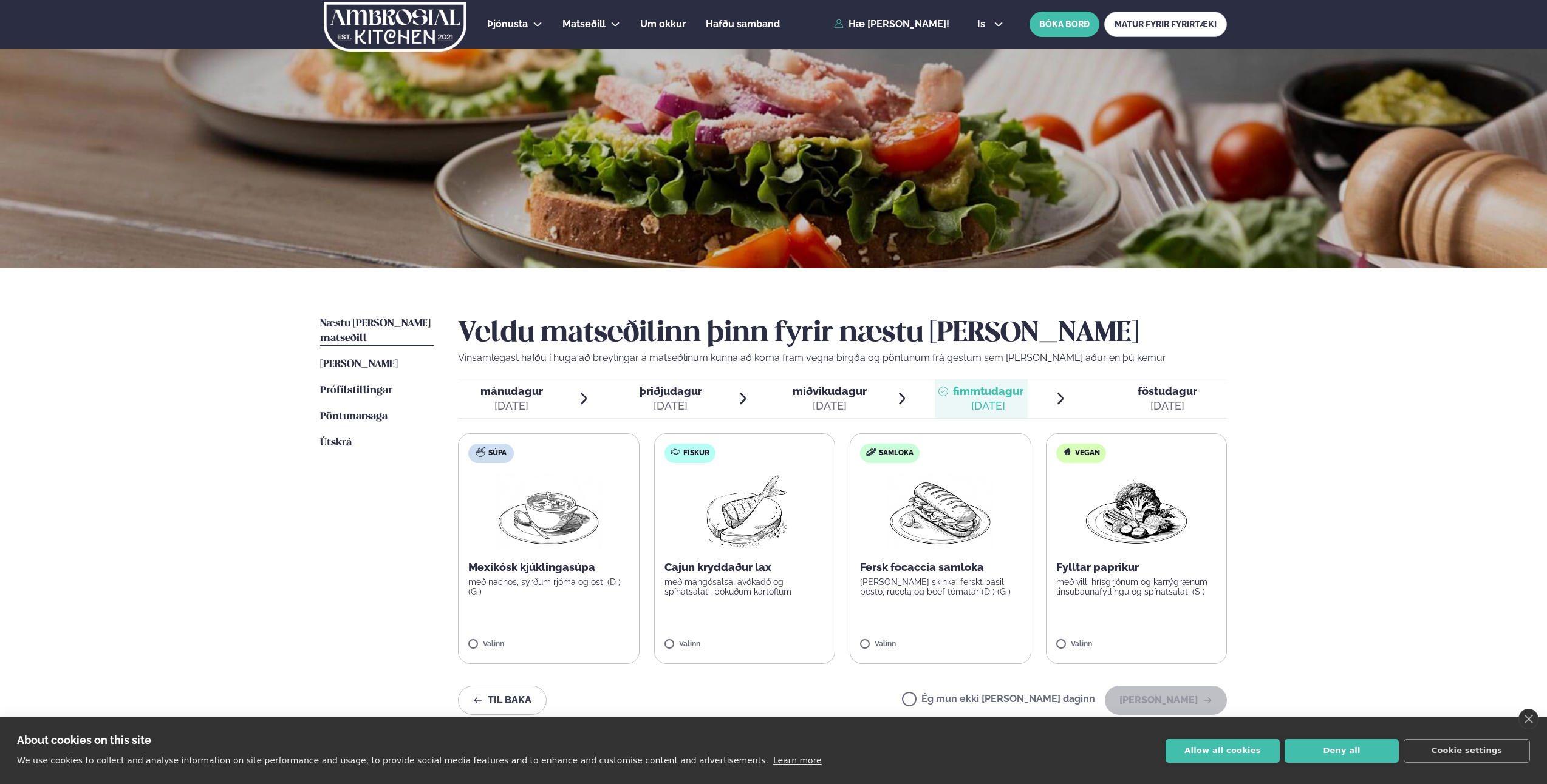
click at [1128, 394] on icon at bounding box center [1128, 391] width 10 height 10
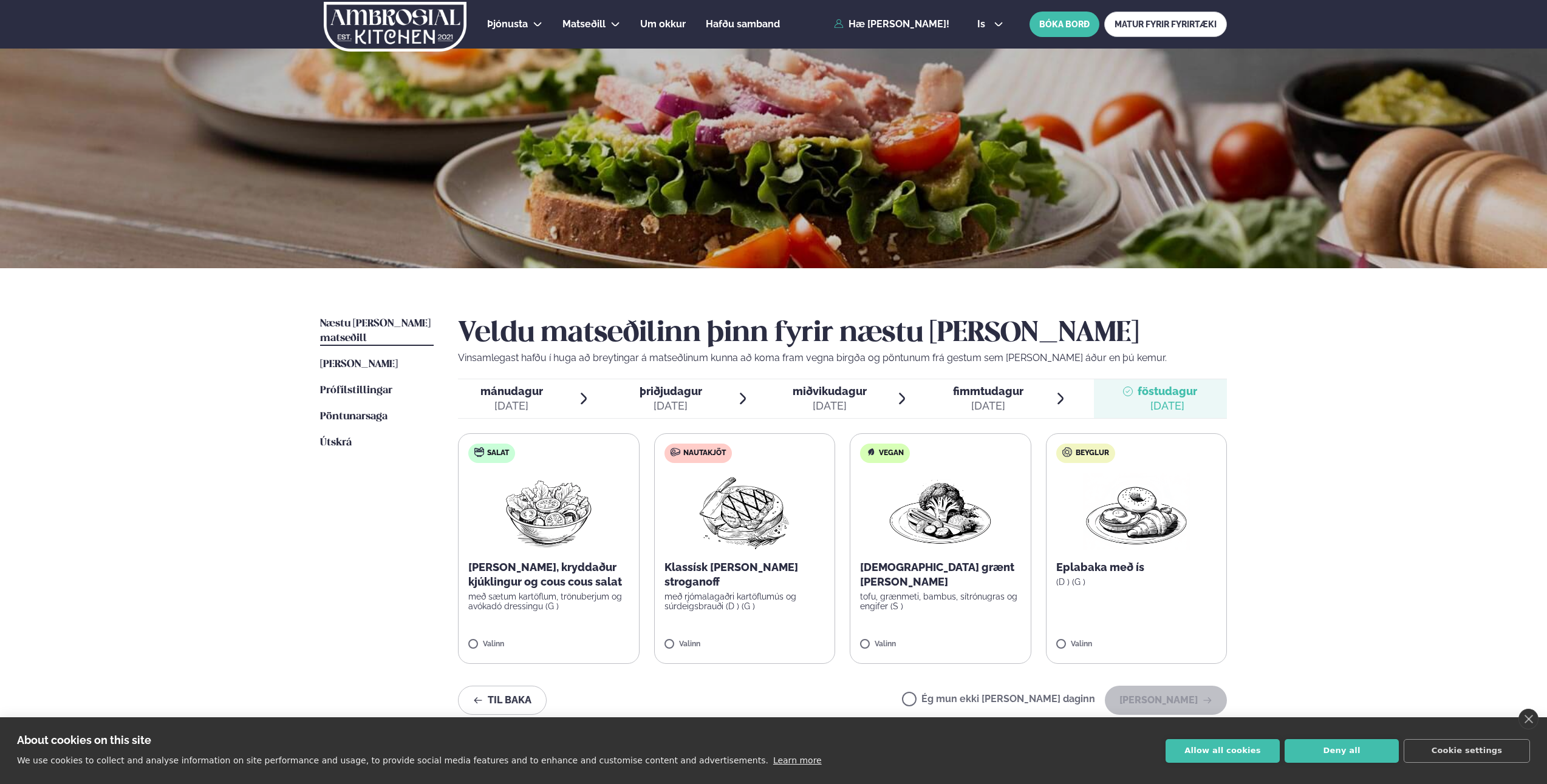
click at [991, 395] on span "fimmtudagur" at bounding box center [988, 391] width 70 height 13
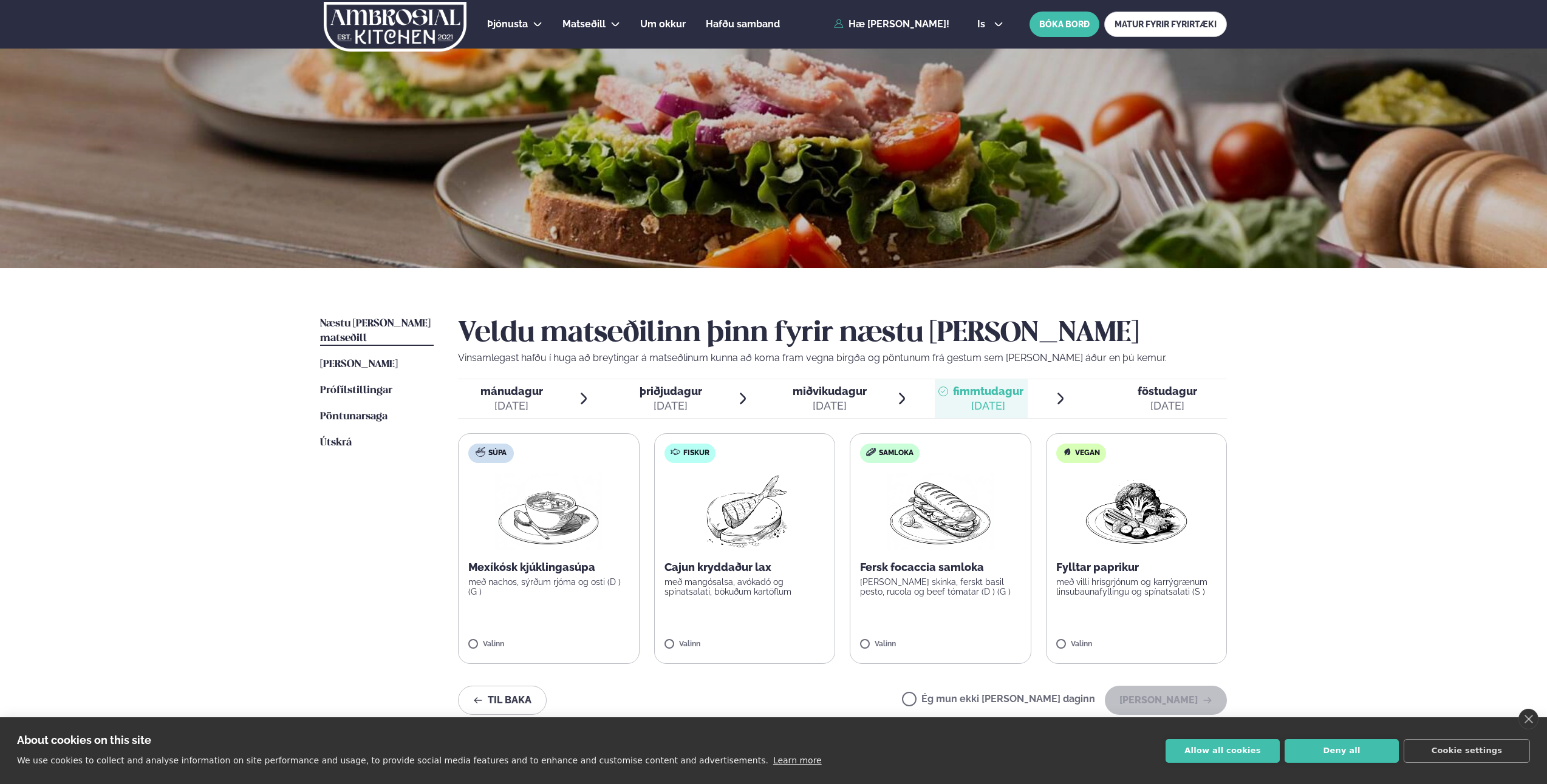
click at [844, 401] on div "ágú. 27" at bounding box center [829, 406] width 74 height 14
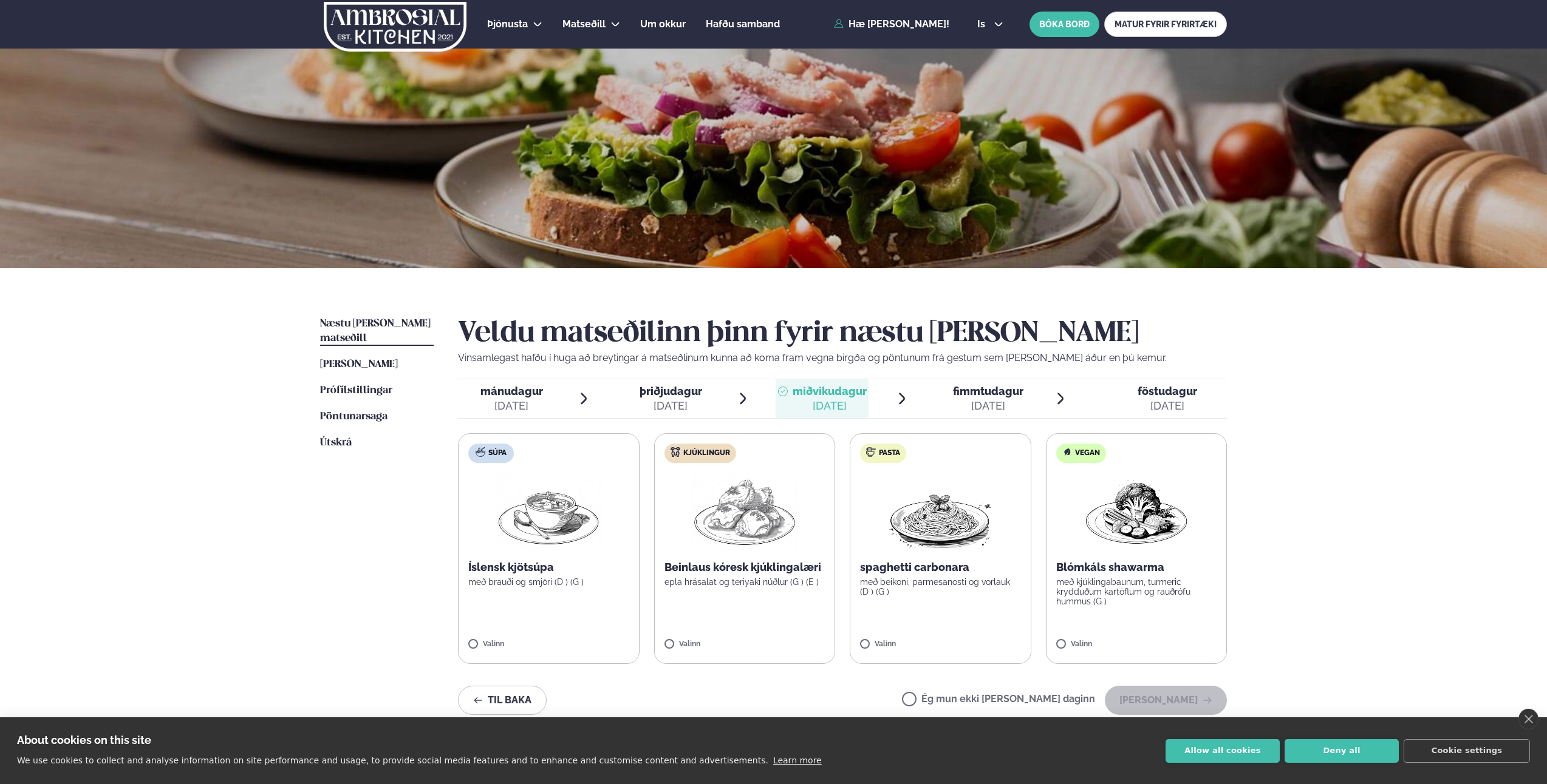
click at [688, 393] on span "þriðjudagur" at bounding box center [671, 391] width 63 height 13
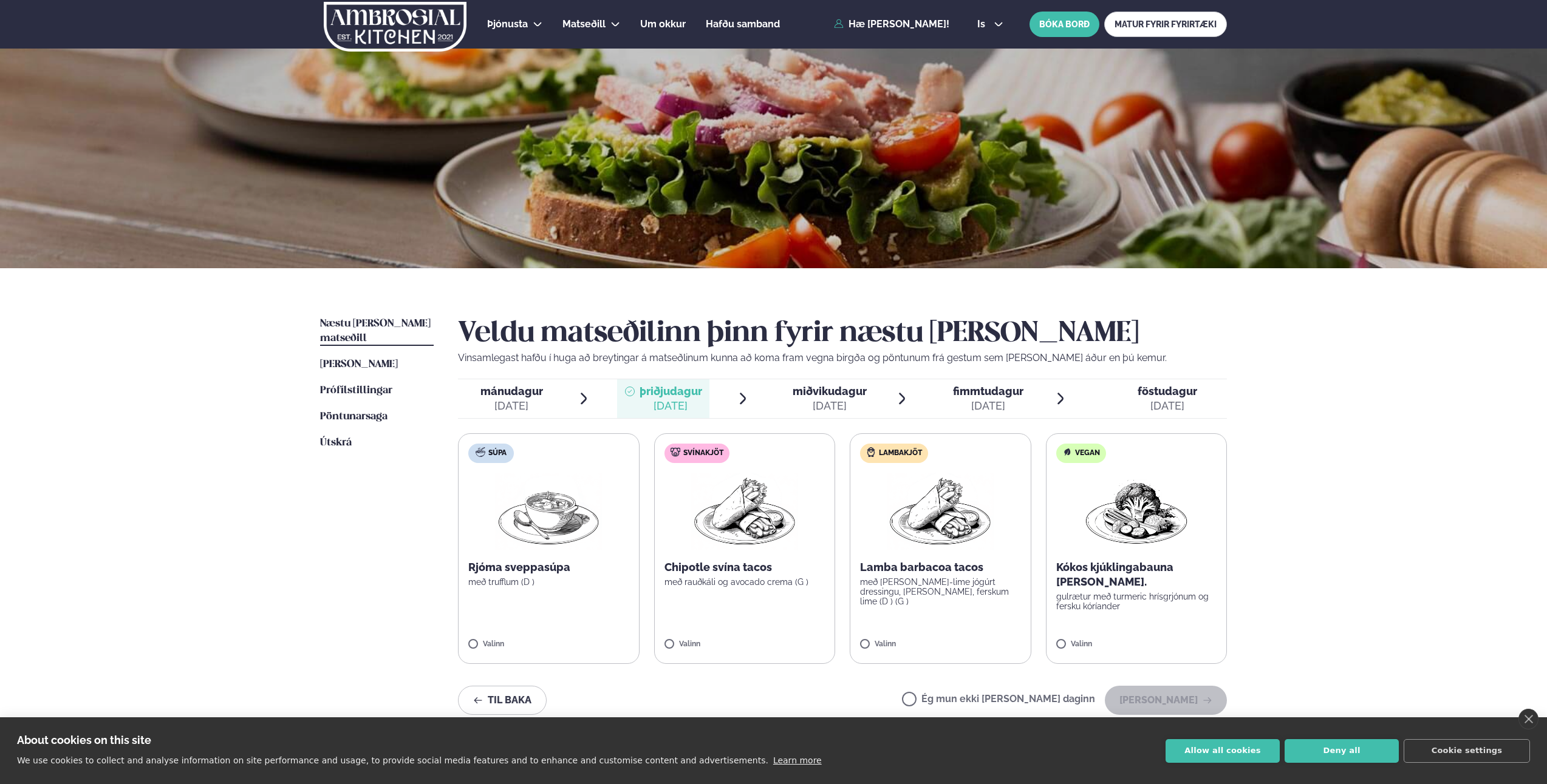
click at [552, 397] on li "mánudagur mán. ágú. 25" at bounding box center [524, 399] width 133 height 39
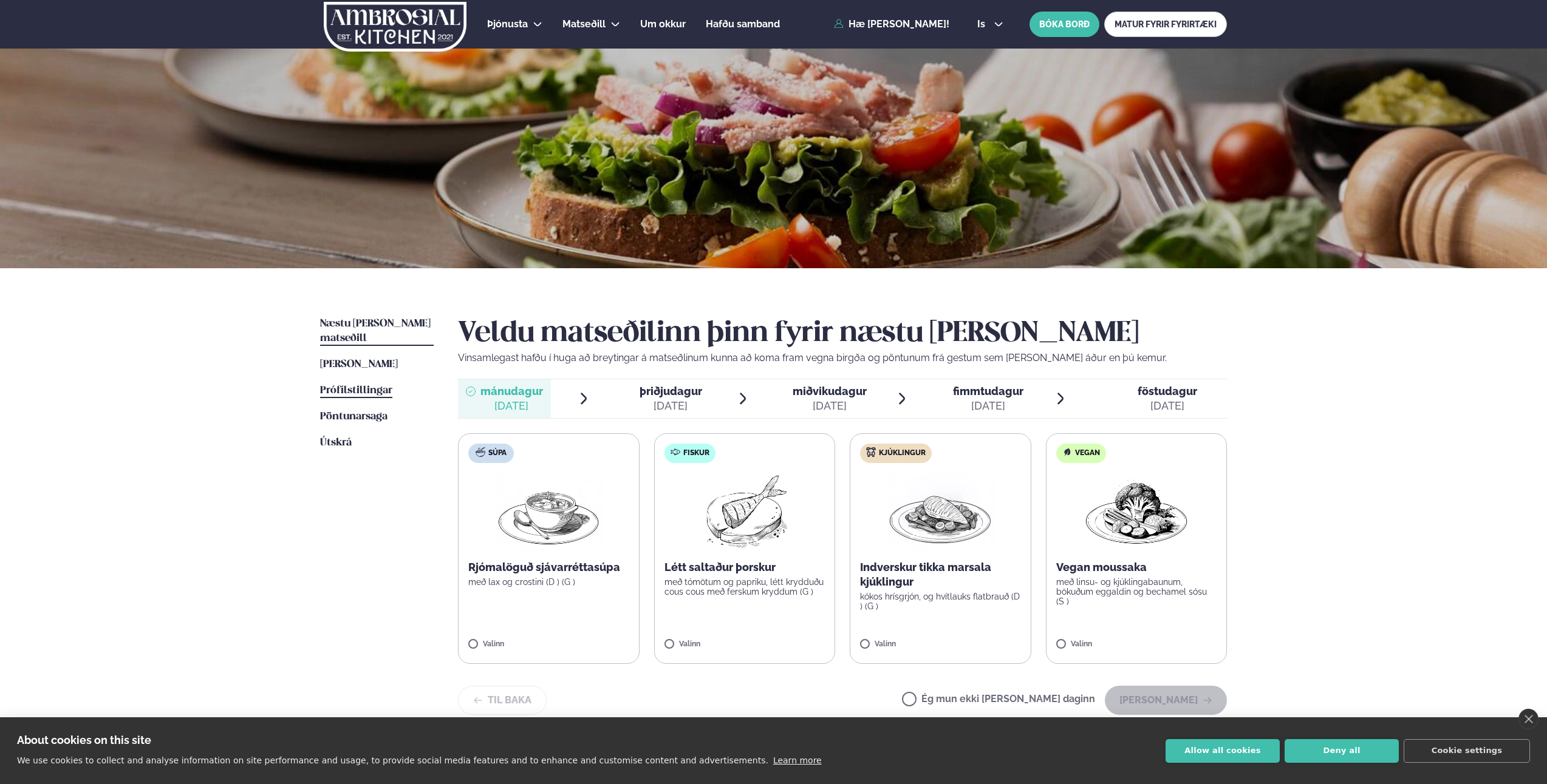
click at [370, 385] on span "Prófílstillingar" at bounding box center [356, 390] width 72 height 10
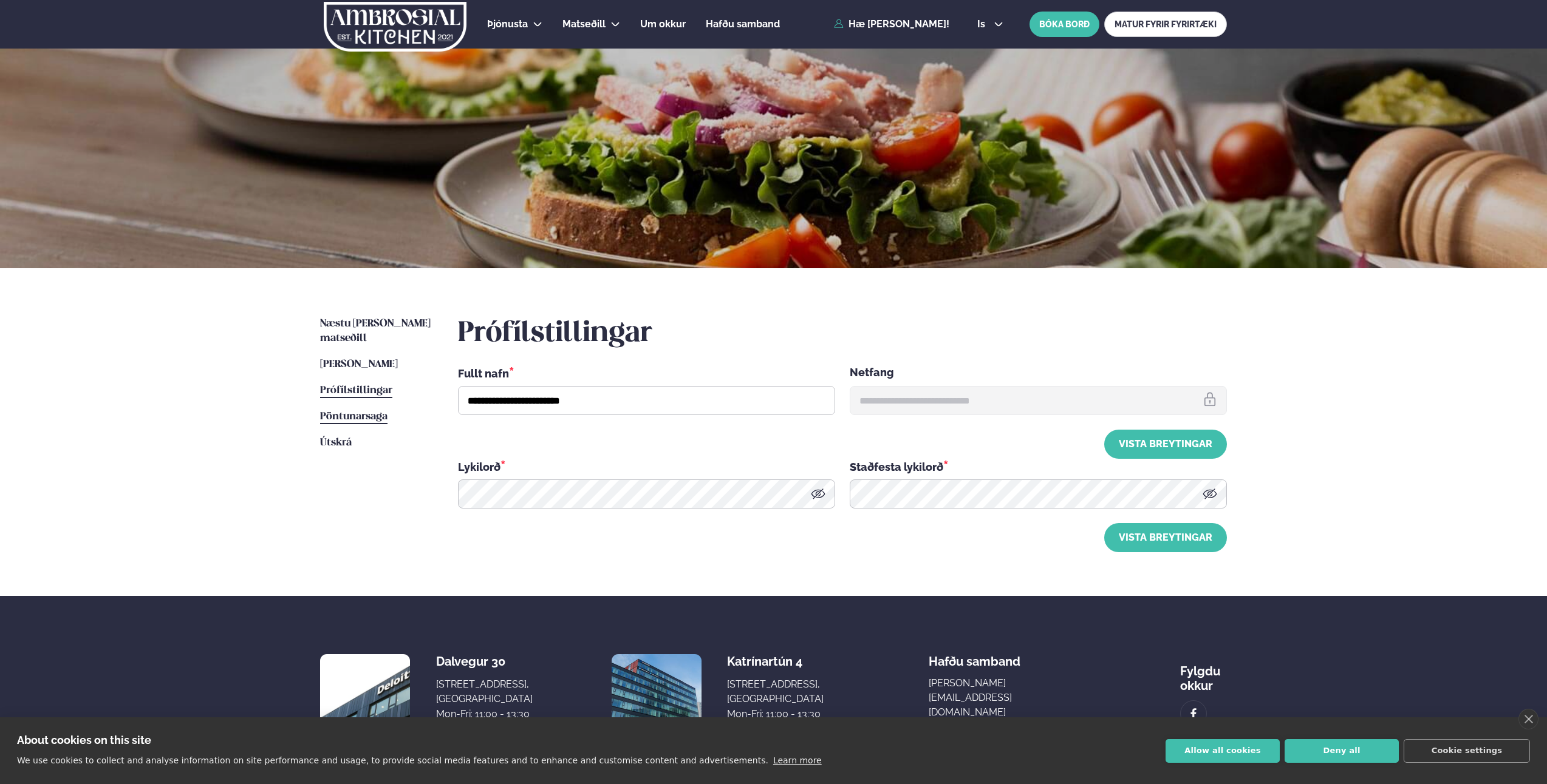
click at [370, 412] on span "Pöntunarsaga" at bounding box center [353, 417] width 68 height 10
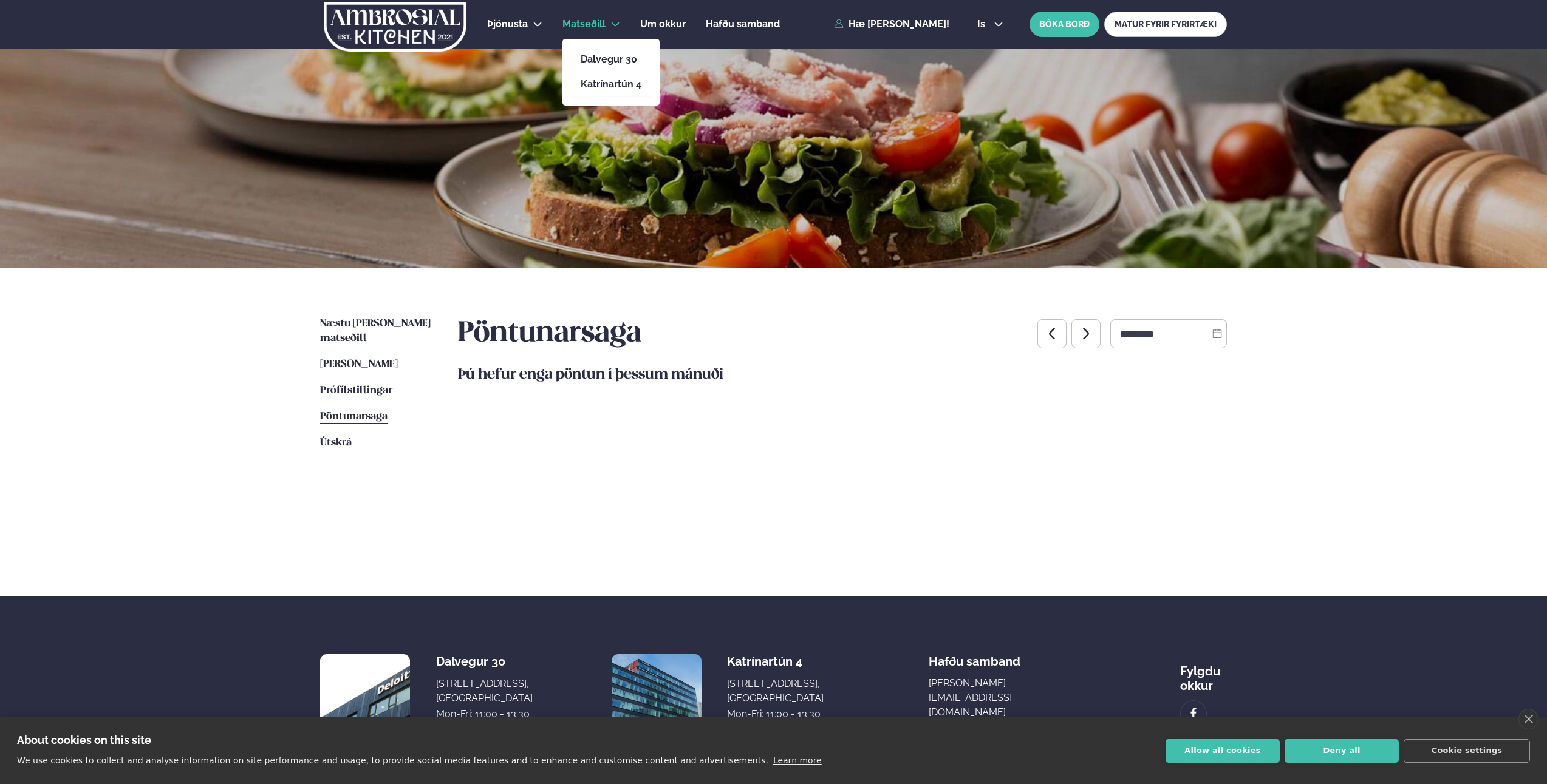
click at [614, 25] on icon at bounding box center [616, 25] width 8 height 4
click at [619, 56] on link "Dalvegur 30" at bounding box center [610, 59] width 61 height 10
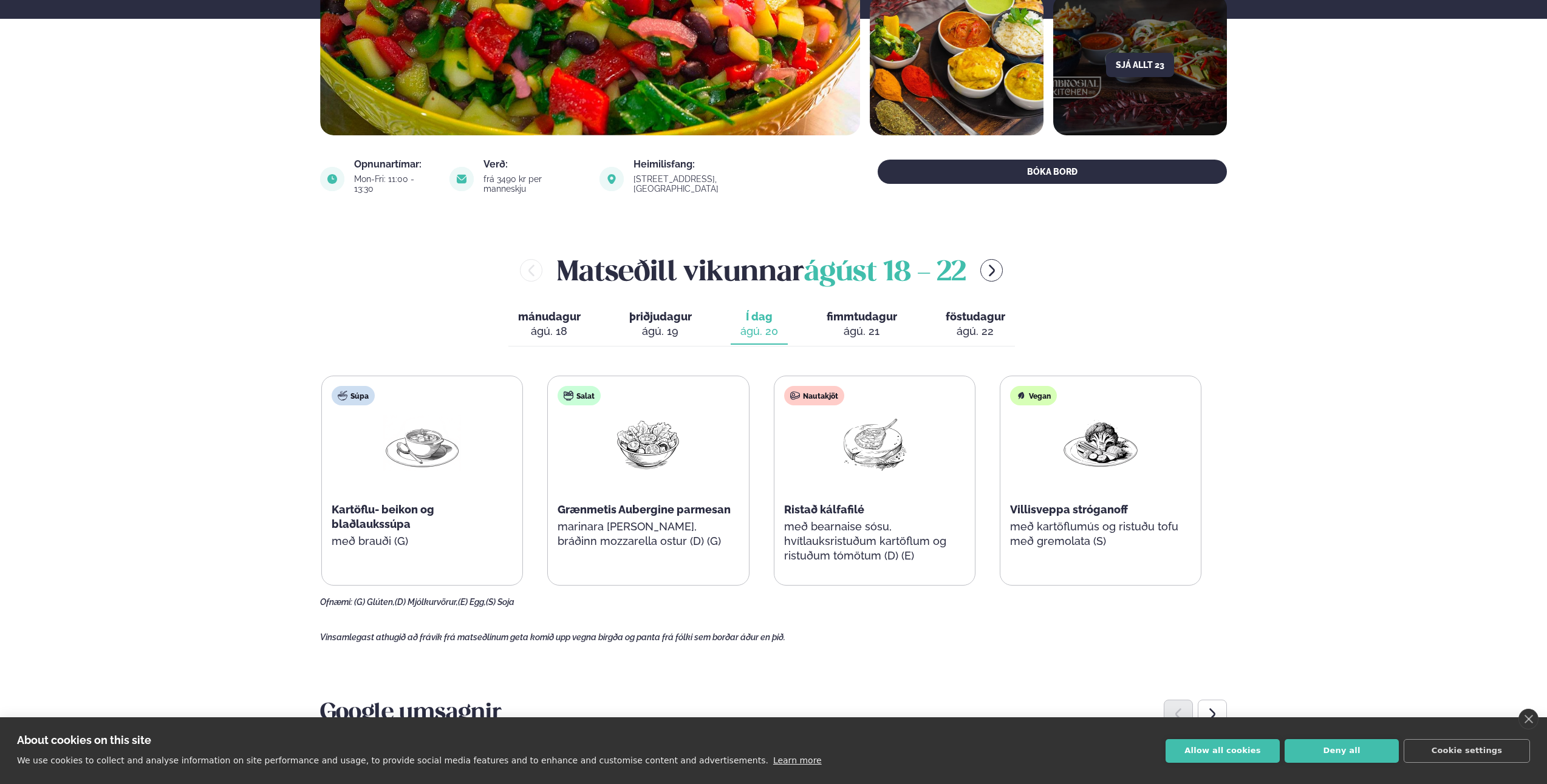
scroll to position [364, 0]
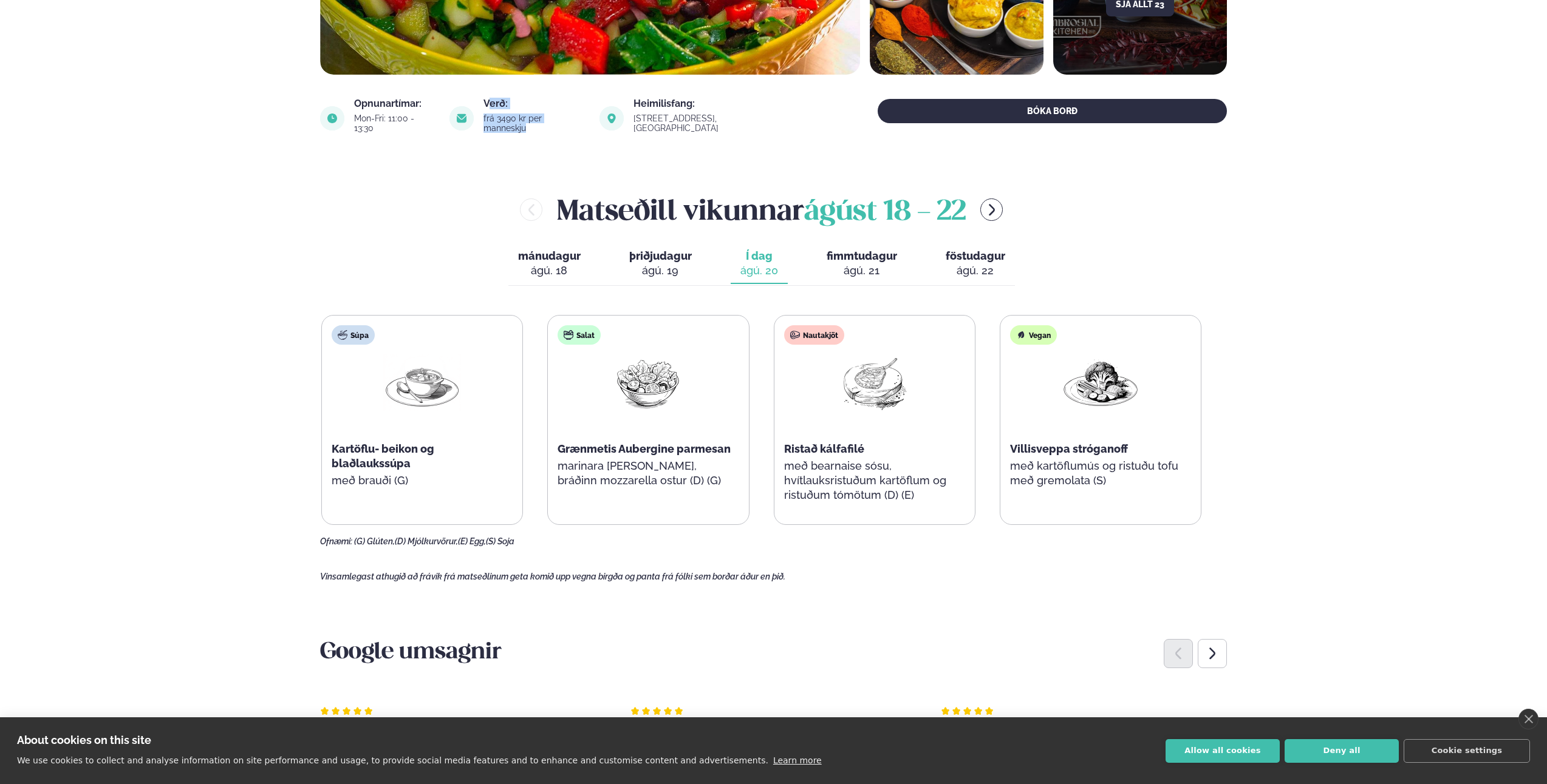
drag, startPoint x: 609, startPoint y: 123, endPoint x: 503, endPoint y: 102, distance: 108.1
click at [503, 102] on div "Verð: frá 3490 kr per manneskju" at bounding box center [517, 118] width 136 height 39
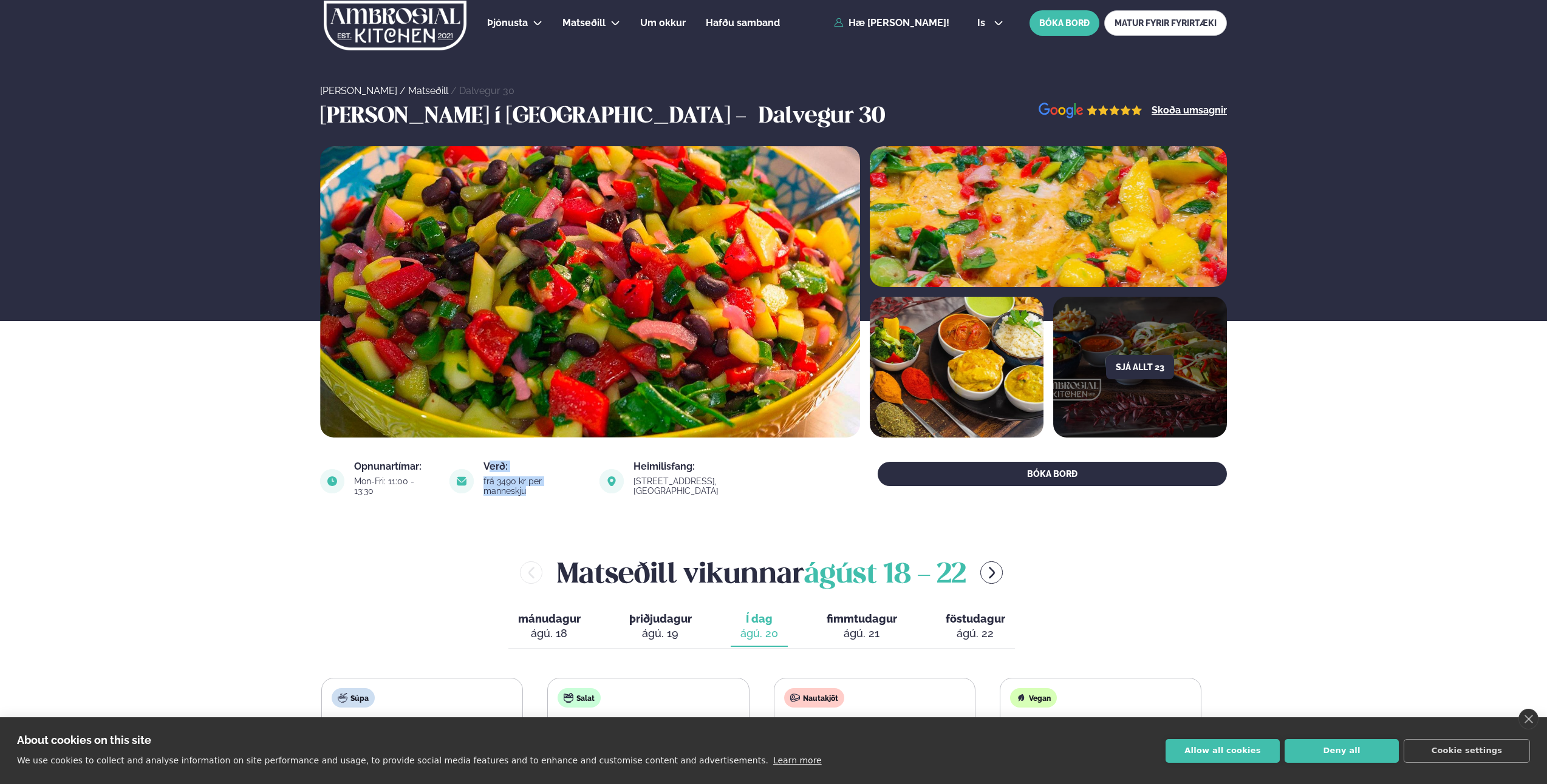
scroll to position [0, 0]
